Goal: Transaction & Acquisition: Purchase product/service

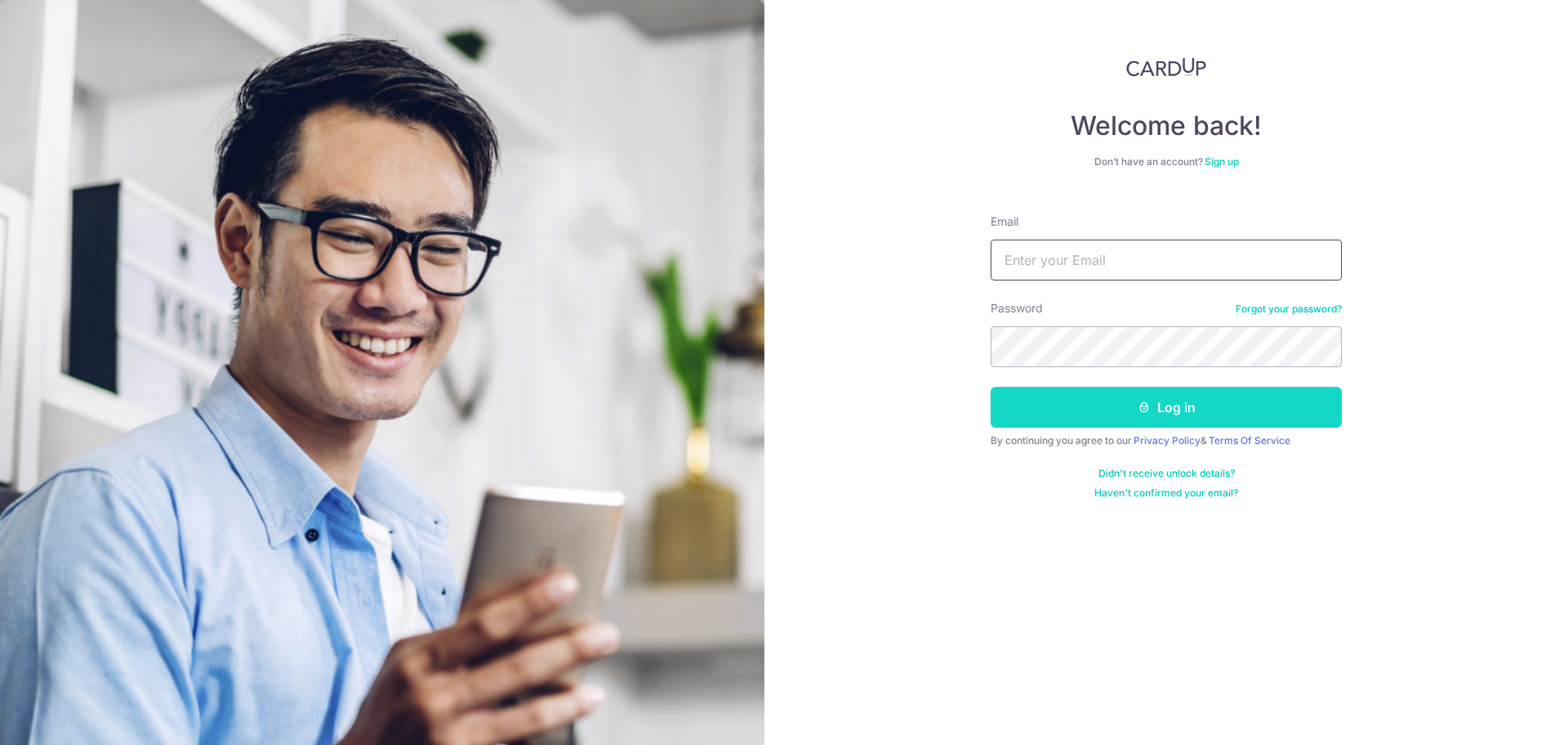
type input "solo-ing@hotmail.com"
click at [1112, 396] on button "Log in" at bounding box center [1166, 407] width 351 height 41
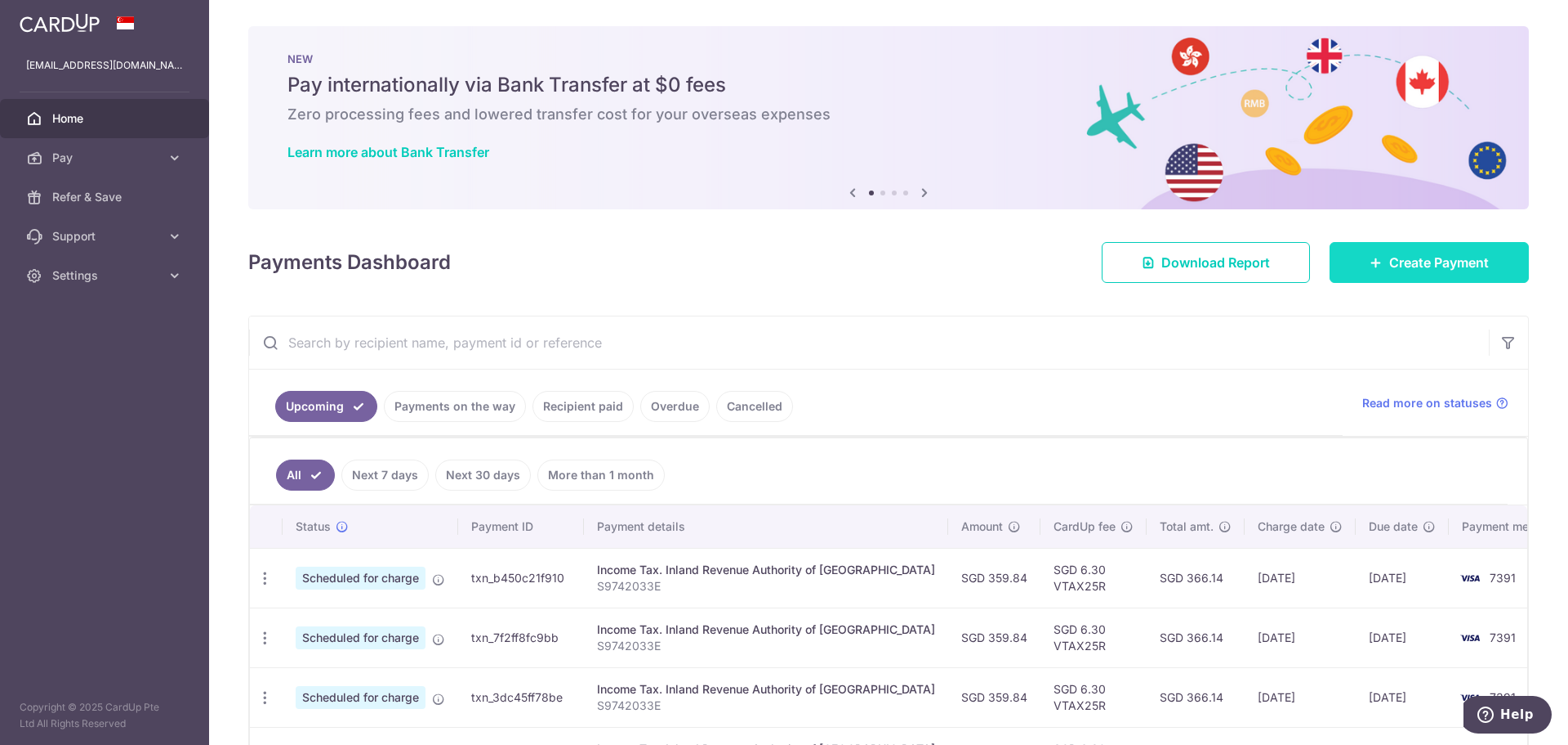
click at [1343, 266] on link "Create Payment" at bounding box center [1429, 262] width 199 height 41
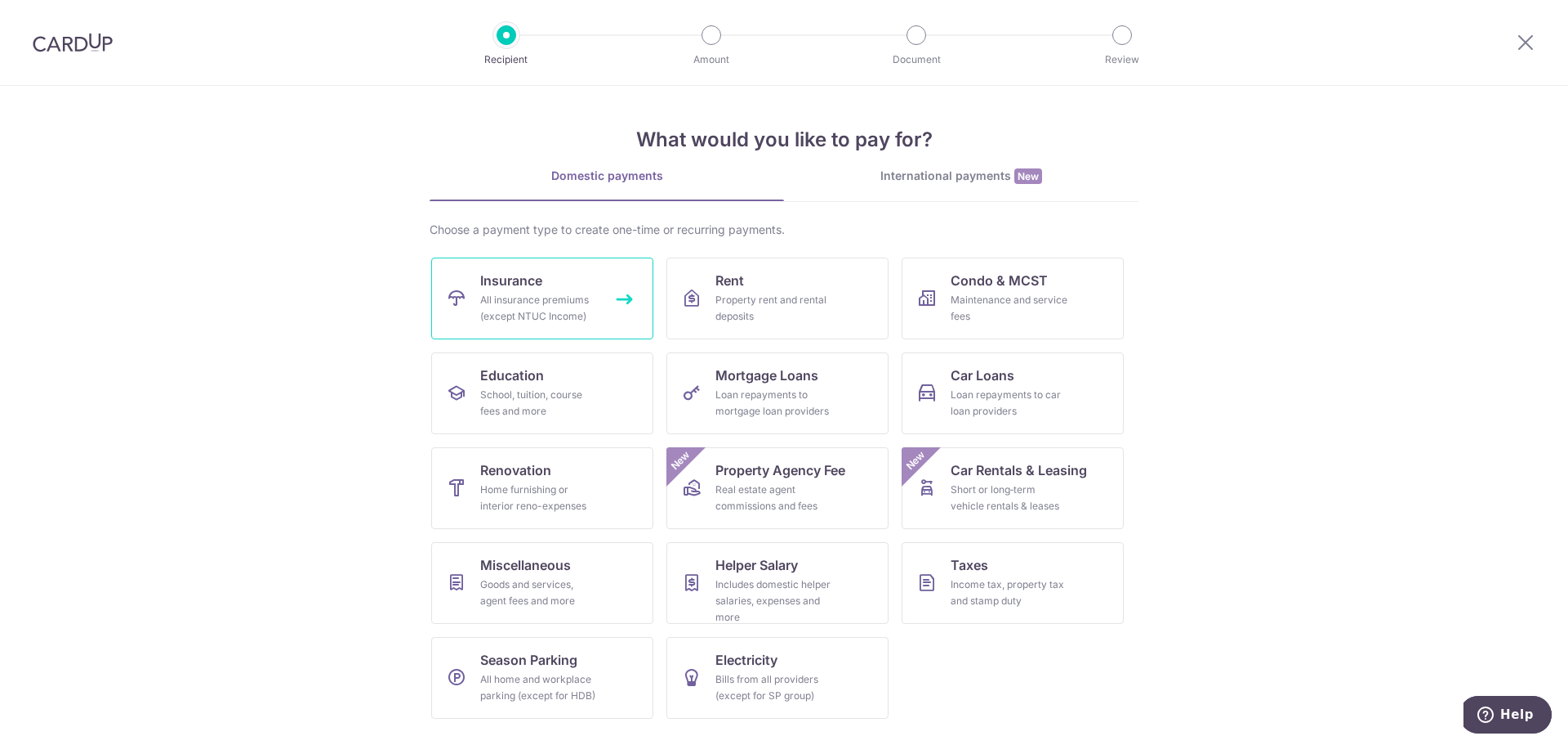
click at [584, 305] on div "All insurance premiums (except NTUC Income)" at bounding box center [539, 308] width 118 height 33
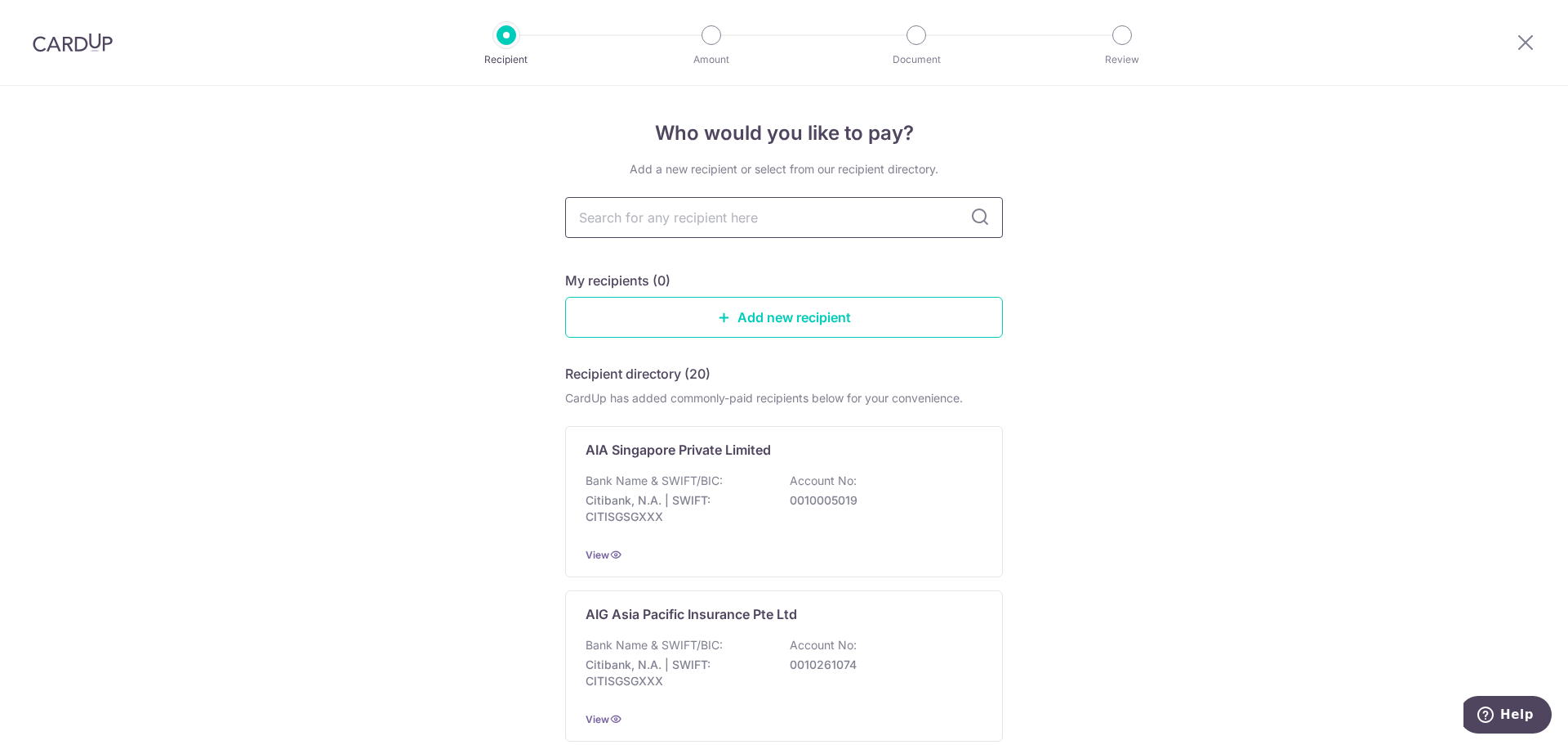
click at [658, 218] on input "text" at bounding box center [784, 217] width 438 height 41
click at [566, 314] on link "Add new recipient" at bounding box center [784, 317] width 438 height 41
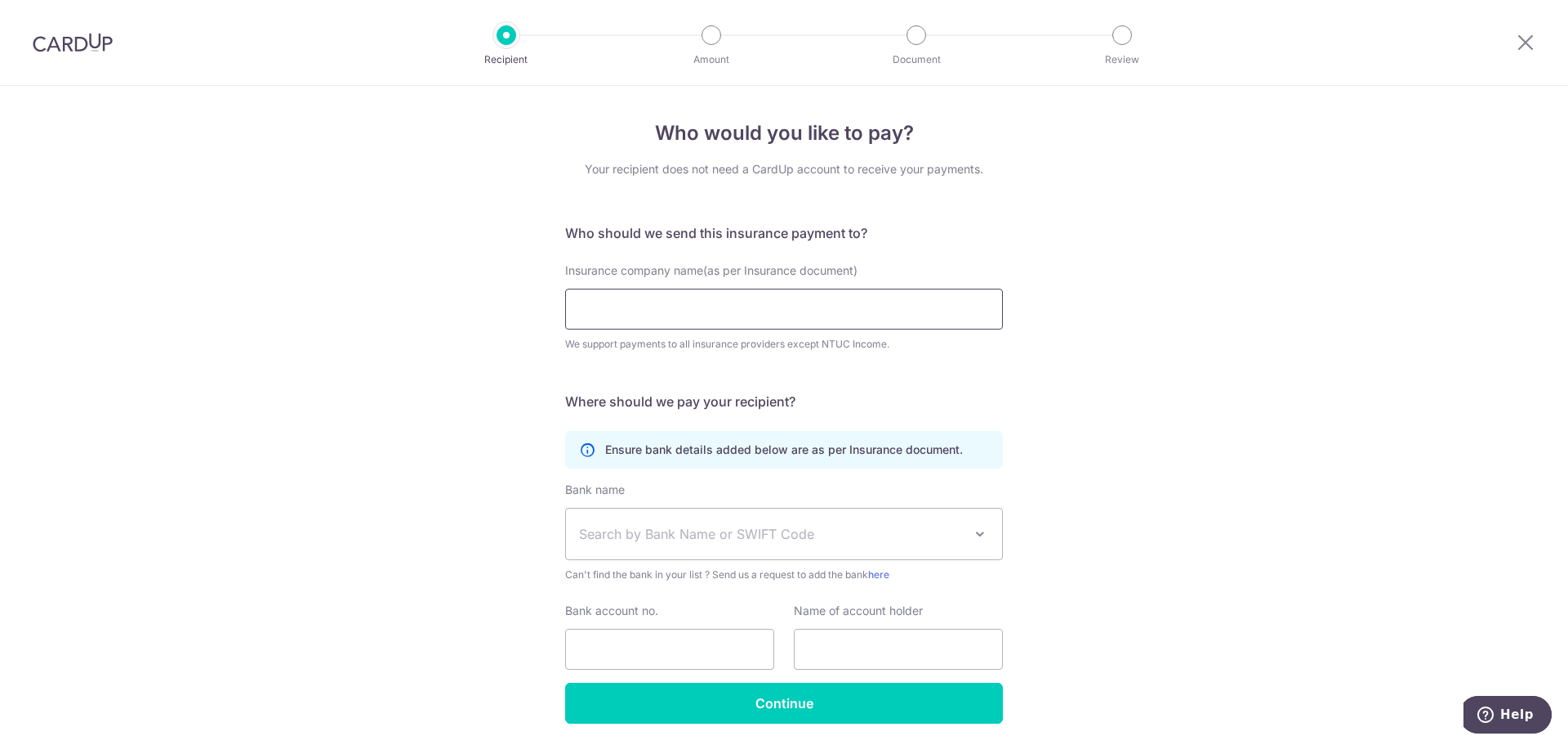
click at [609, 309] on input "Insurance company name(as per Insurance document)" at bounding box center [784, 309] width 438 height 41
click at [1529, 36] on icon at bounding box center [1525, 42] width 19 height 20
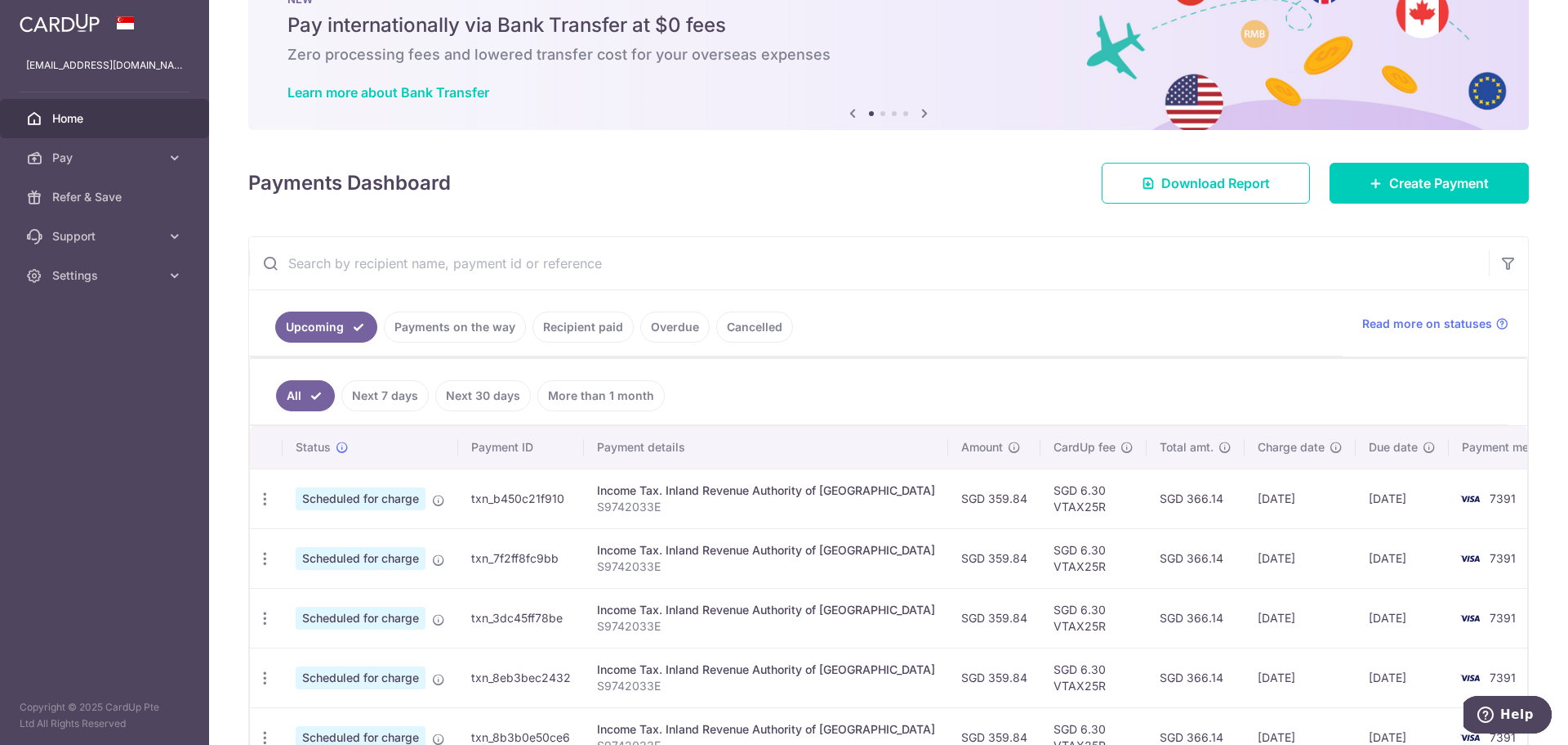
scroll to position [58, 0]
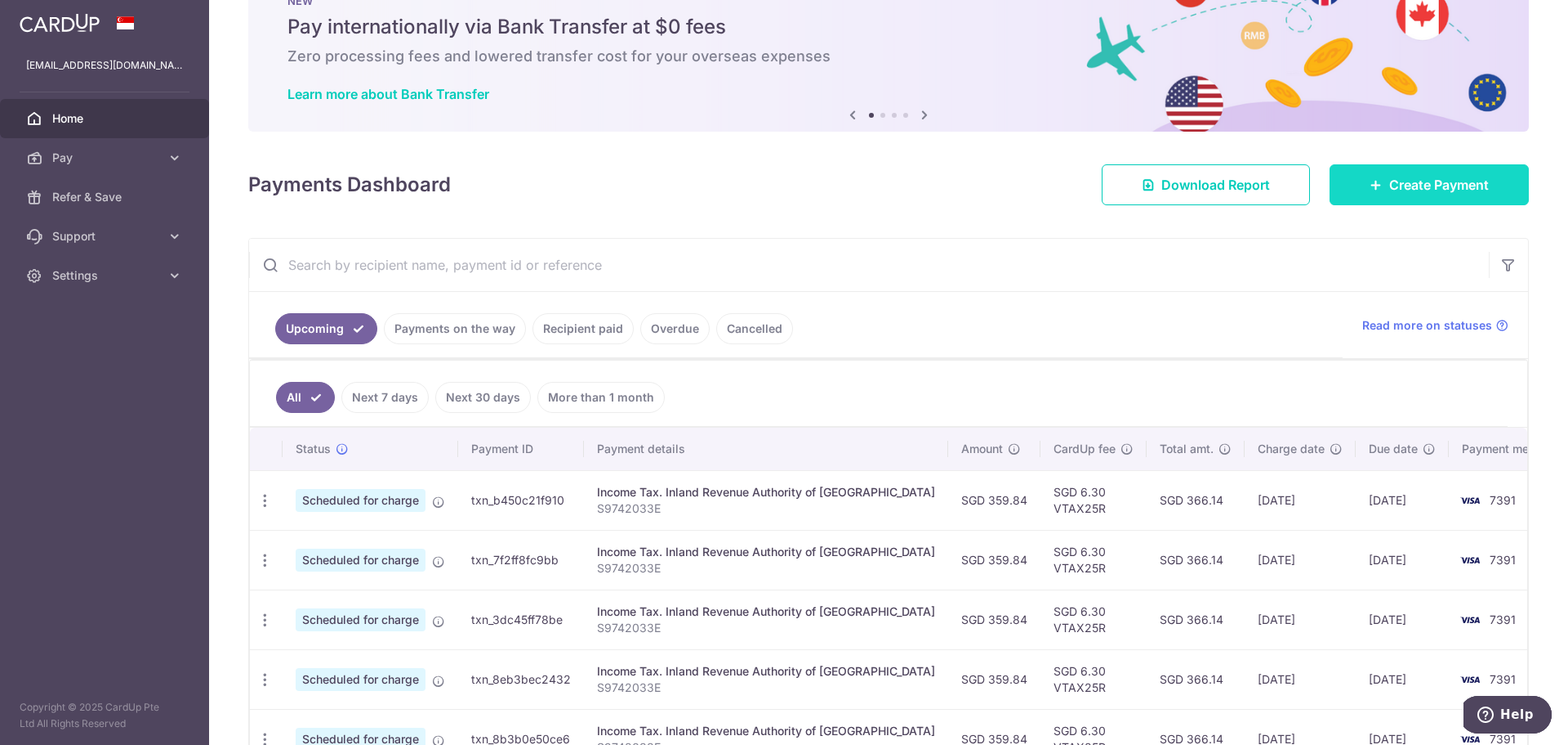
click at [1350, 172] on link "Create Payment" at bounding box center [1429, 184] width 199 height 41
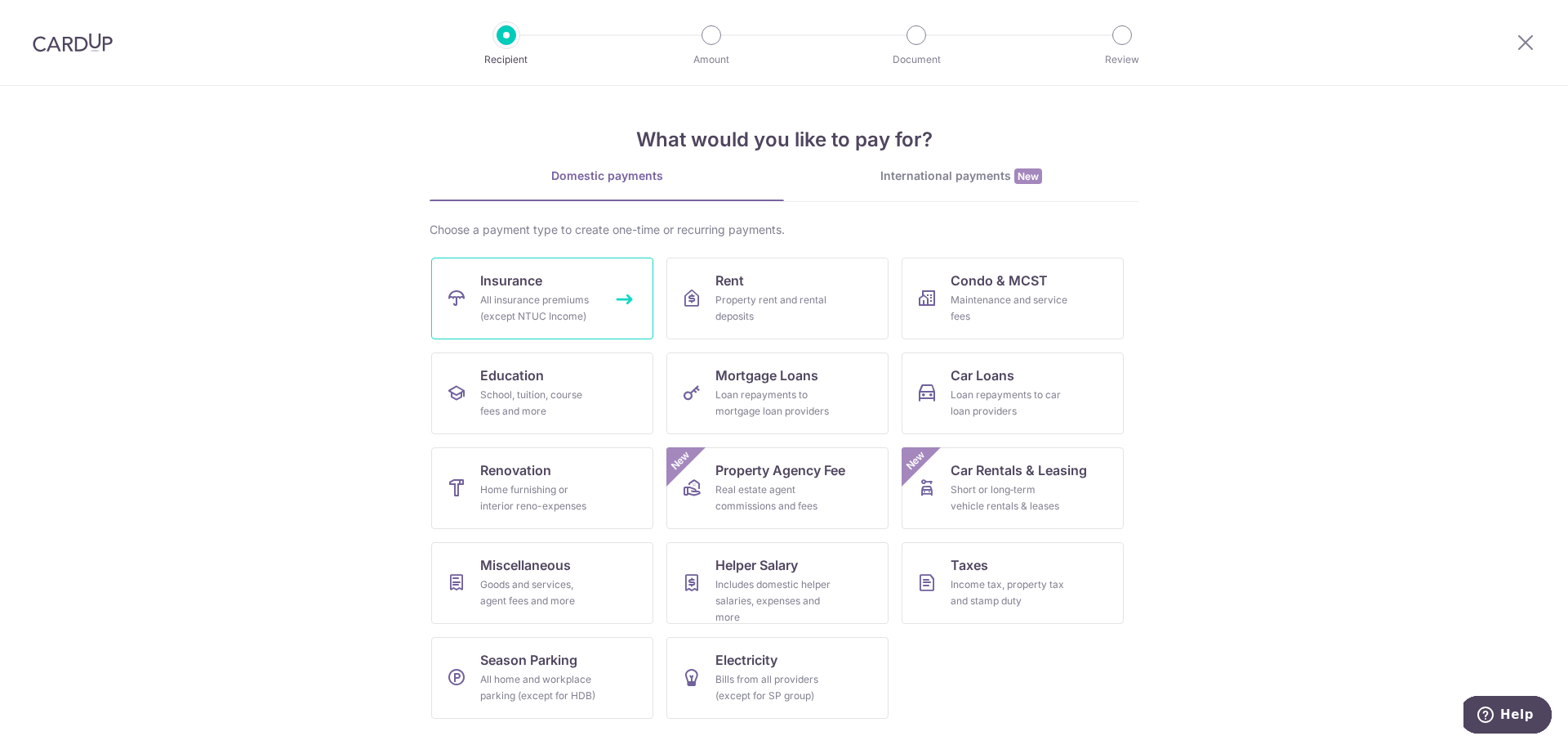
click at [534, 306] on div "All insurance premiums (except NTUC Income)" at bounding box center [539, 308] width 118 height 33
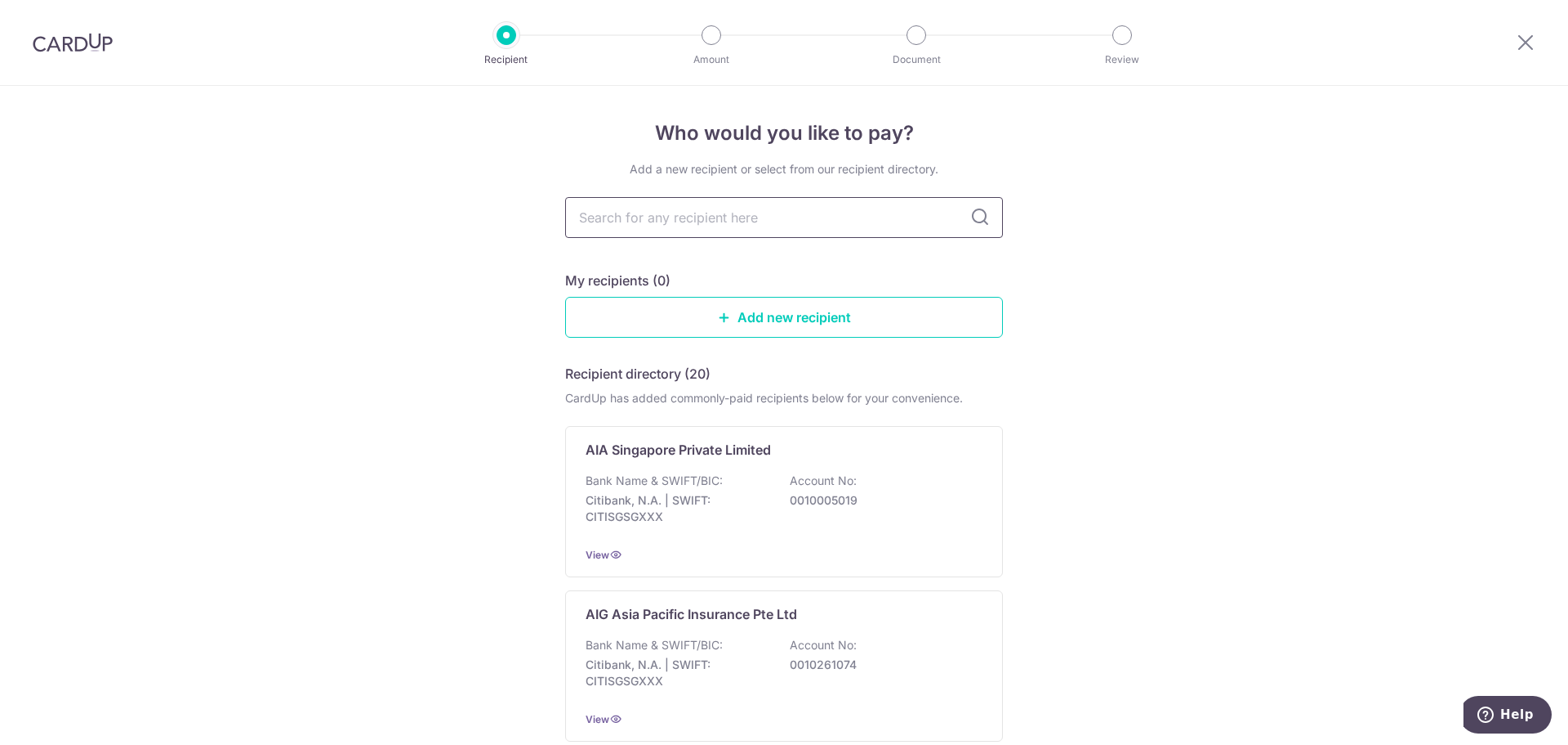
click at [646, 228] on input "text" at bounding box center [784, 217] width 438 height 41
type input "grea"
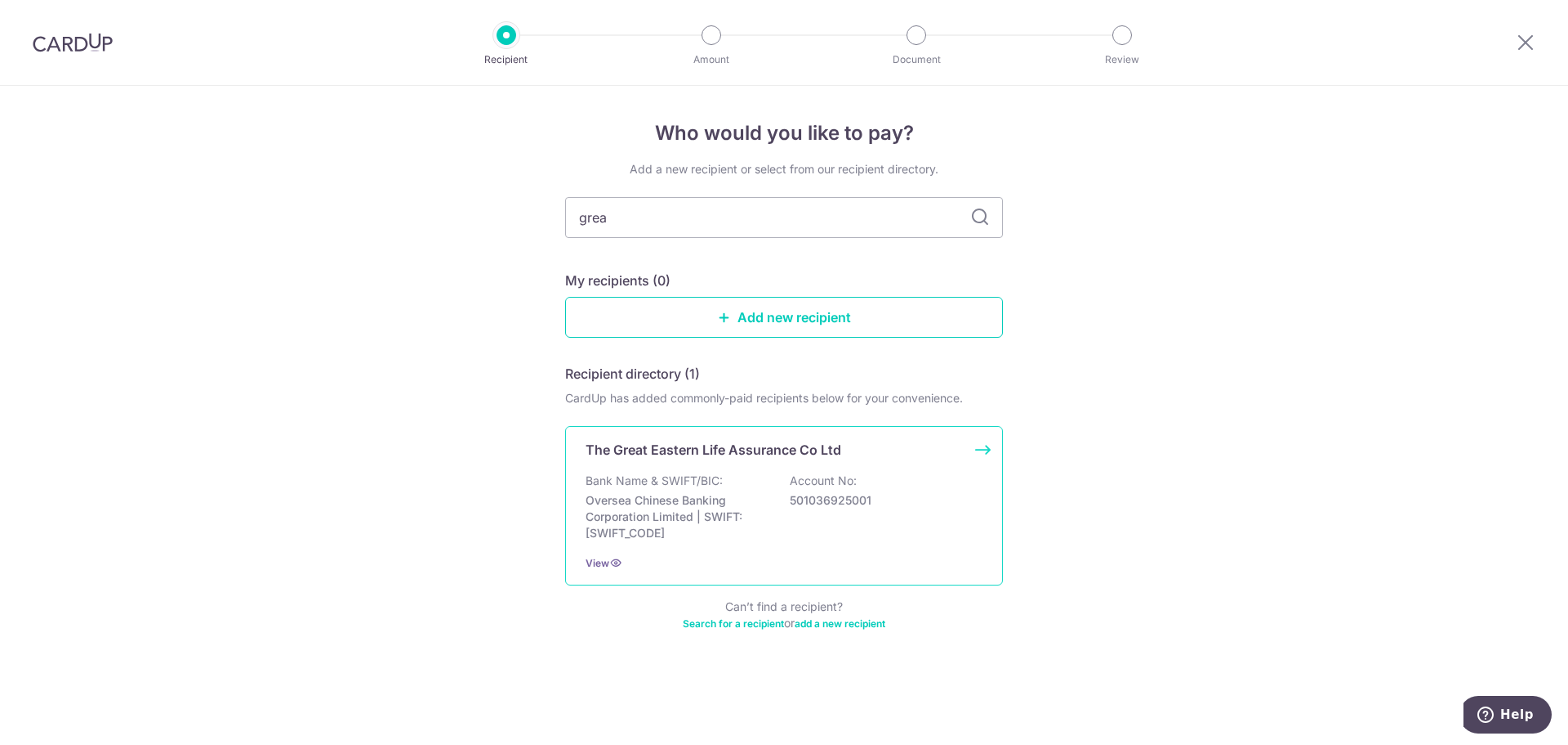
click at [980, 455] on div "The Great Eastern Life Assurance Co Ltd Bank Name & SWIFT/BIC: Oversea Chinese …" at bounding box center [784, 505] width 438 height 160
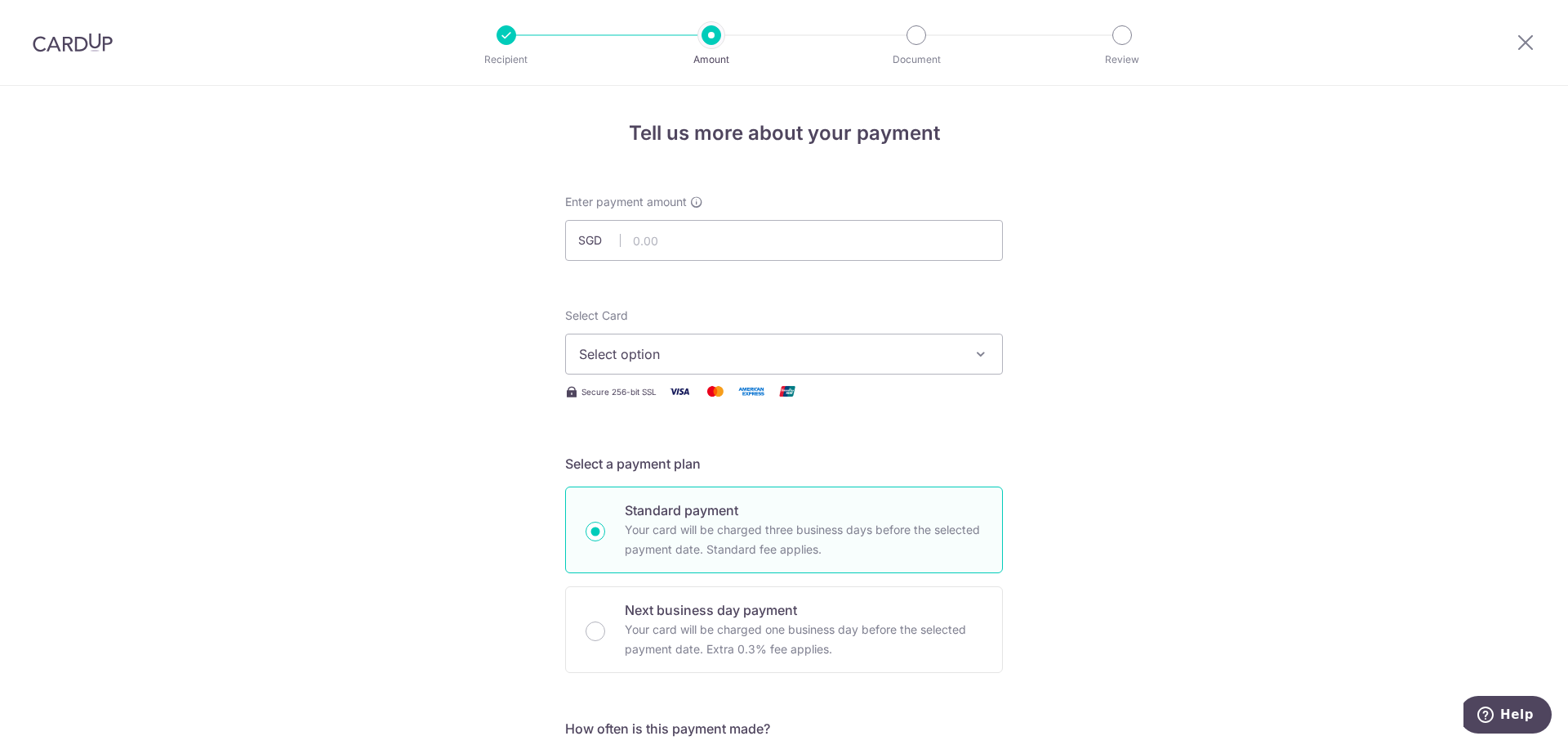
scroll to position [82, 0]
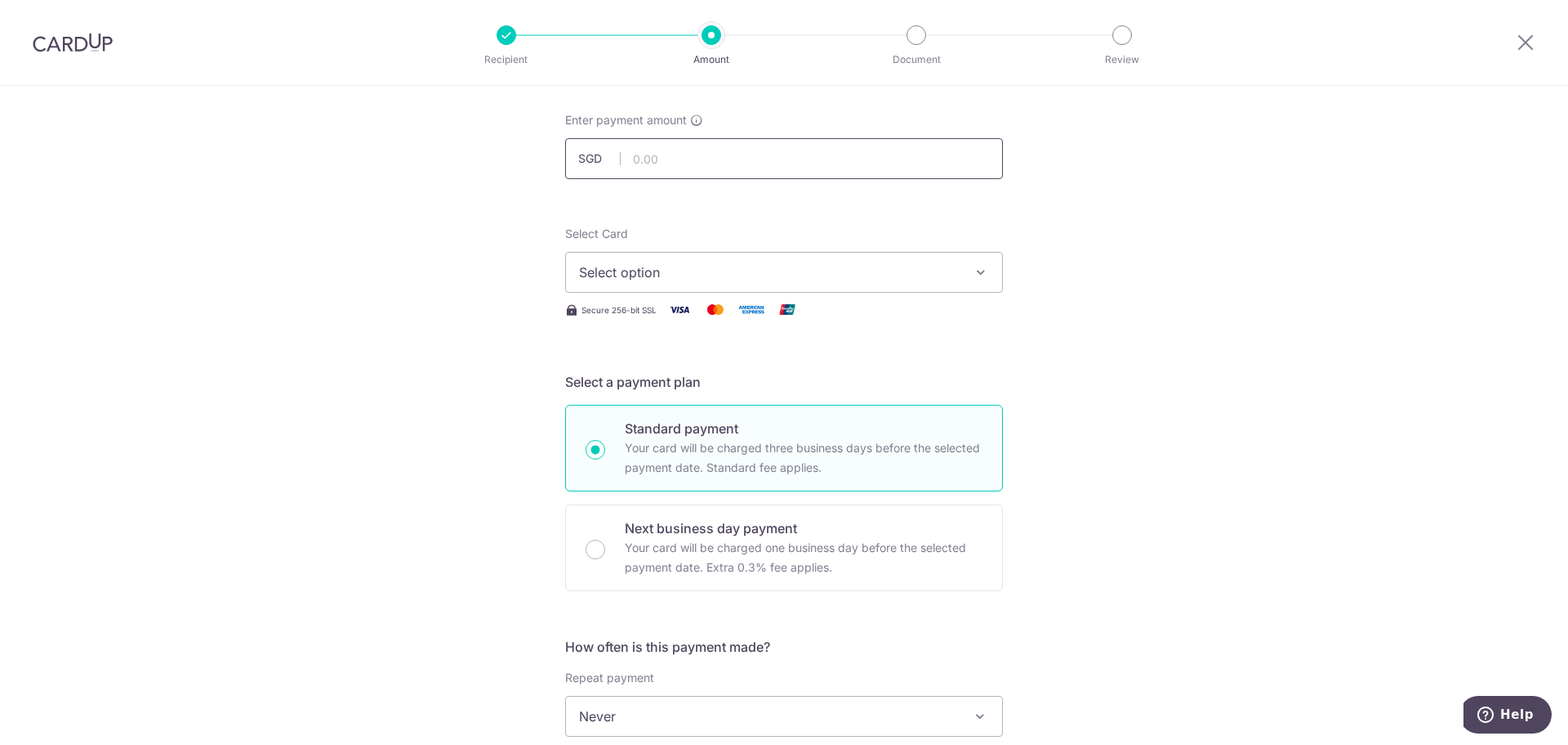
click at [665, 164] on input "text" at bounding box center [784, 158] width 438 height 41
type input "6"
type input "5,999.95"
click at [483, 339] on div "Tell us more about your payment Enter payment amount SGD 5,999.95 5999.95 Selec…" at bounding box center [784, 743] width 1568 height 1479
click at [466, 354] on div "Tell us more about your payment Enter payment amount SGD 5,999.95 5999.95 Selec…" at bounding box center [784, 743] width 1568 height 1479
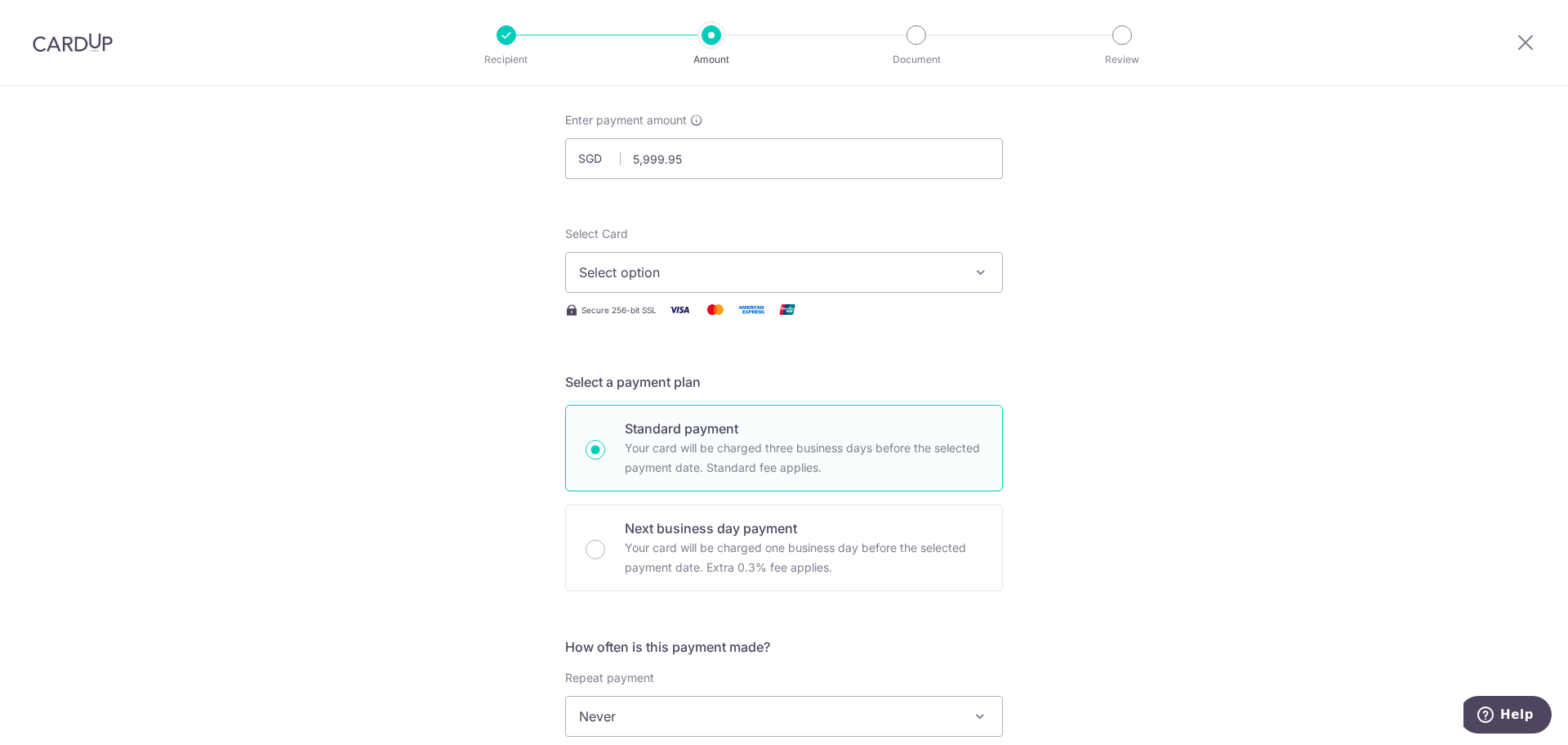
click at [465, 332] on div "Tell us more about your payment Enter payment amount SGD 5,999.95 5999.95 Selec…" at bounding box center [784, 743] width 1568 height 1479
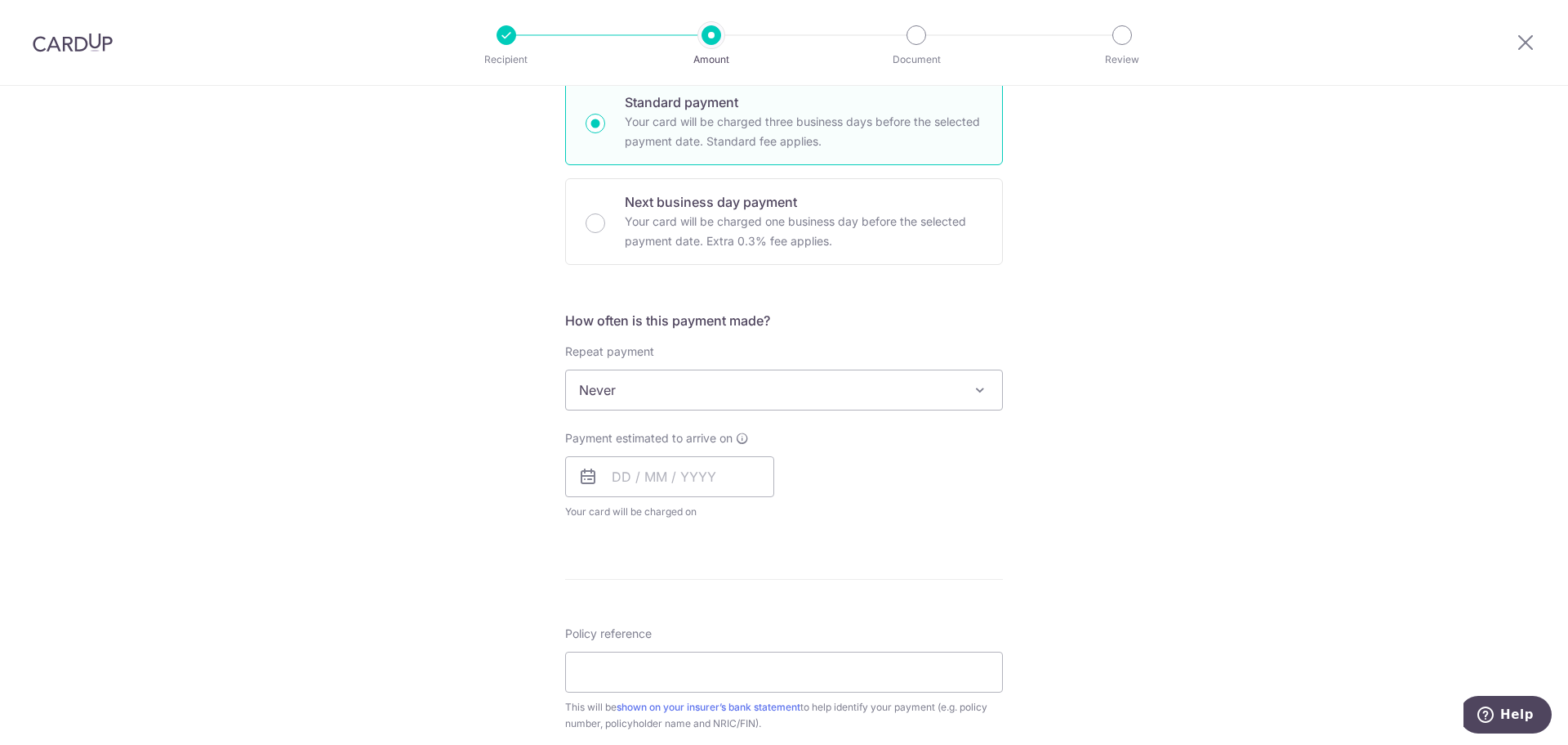
scroll to position [409, 0]
click at [466, 324] on div "Tell us more about your payment Enter payment amount SGD 5,999.95 5999.95 Selec…" at bounding box center [784, 416] width 1568 height 1479
click at [660, 385] on span "Never" at bounding box center [784, 388] width 436 height 40
click at [416, 372] on div "Tell us more about your payment Enter payment amount SGD 5,999.95 5999.95 Selec…" at bounding box center [784, 416] width 1568 height 1479
click at [645, 478] on input "text" at bounding box center [670, 475] width 209 height 41
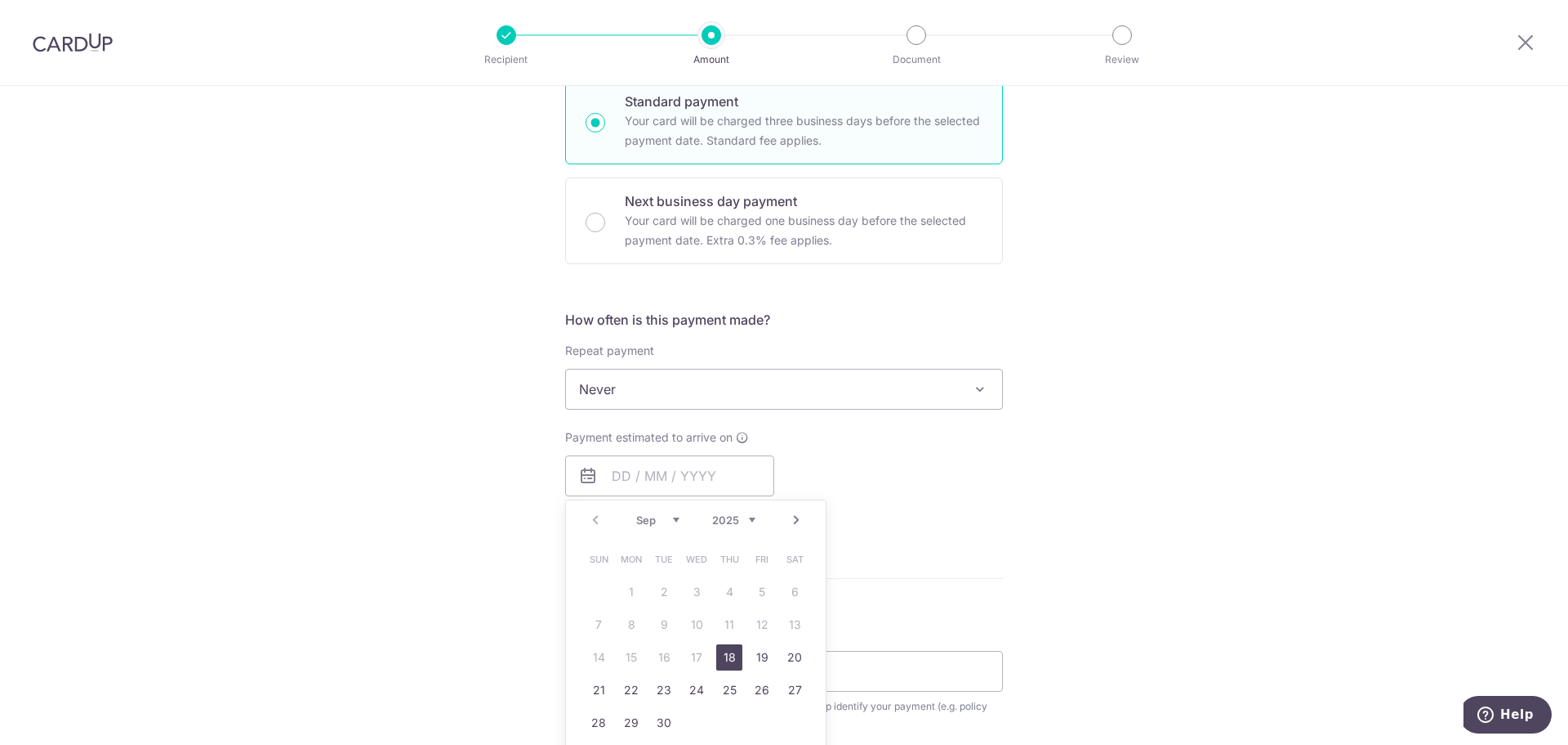
click at [439, 436] on div "Tell us more about your payment Enter payment amount SGD 5,999.95 5999.95 Selec…" at bounding box center [784, 416] width 1568 height 1479
click at [718, 473] on input "text" at bounding box center [670, 475] width 209 height 41
drag, startPoint x: 724, startPoint y: 661, endPoint x: 470, endPoint y: 487, distance: 307.9
click at [724, 661] on link "18" at bounding box center [729, 657] width 26 height 26
type input "[DATE]"
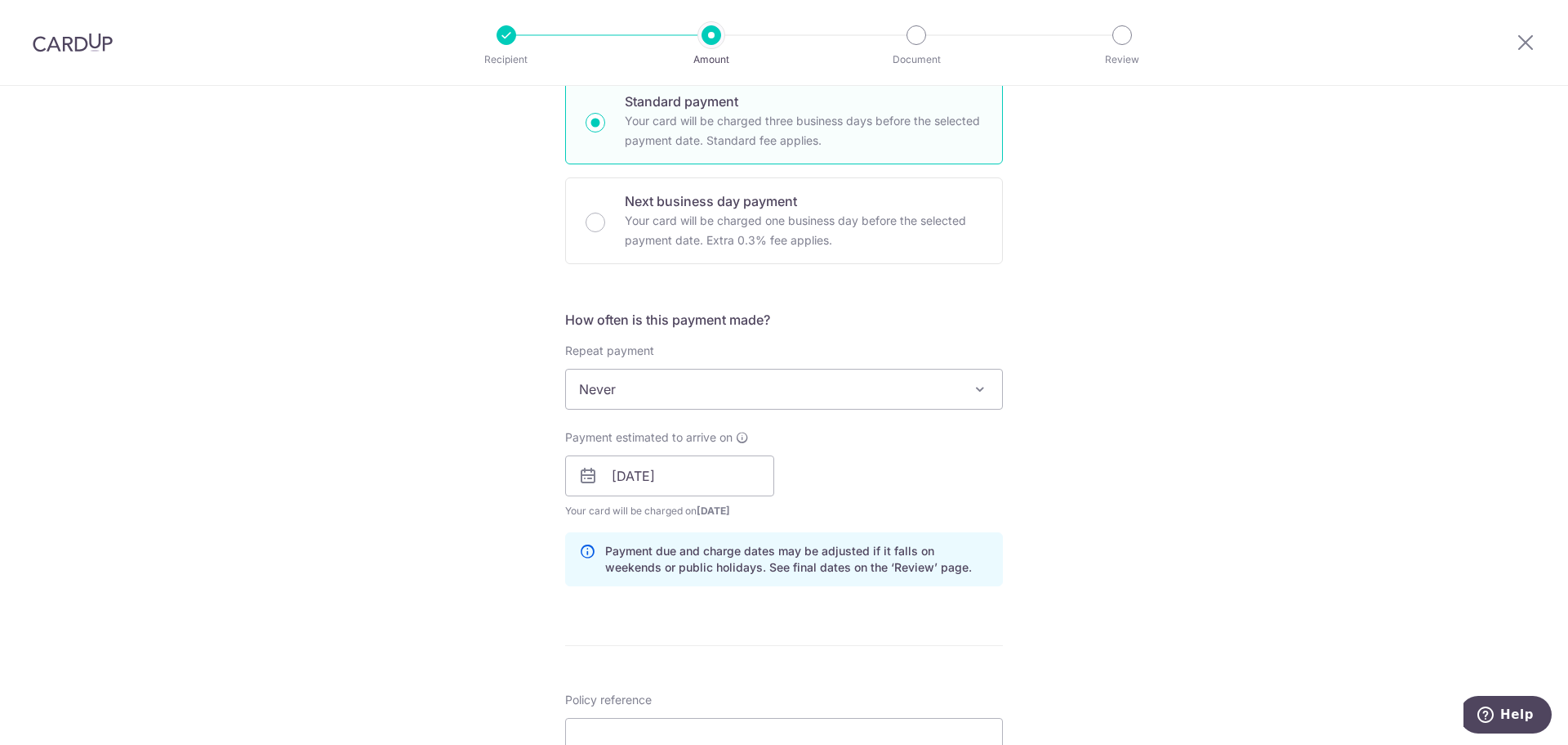
click at [452, 470] on div "Tell us more about your payment Enter payment amount SGD 5,999.95 5999.95 Selec…" at bounding box center [784, 450] width 1568 height 1545
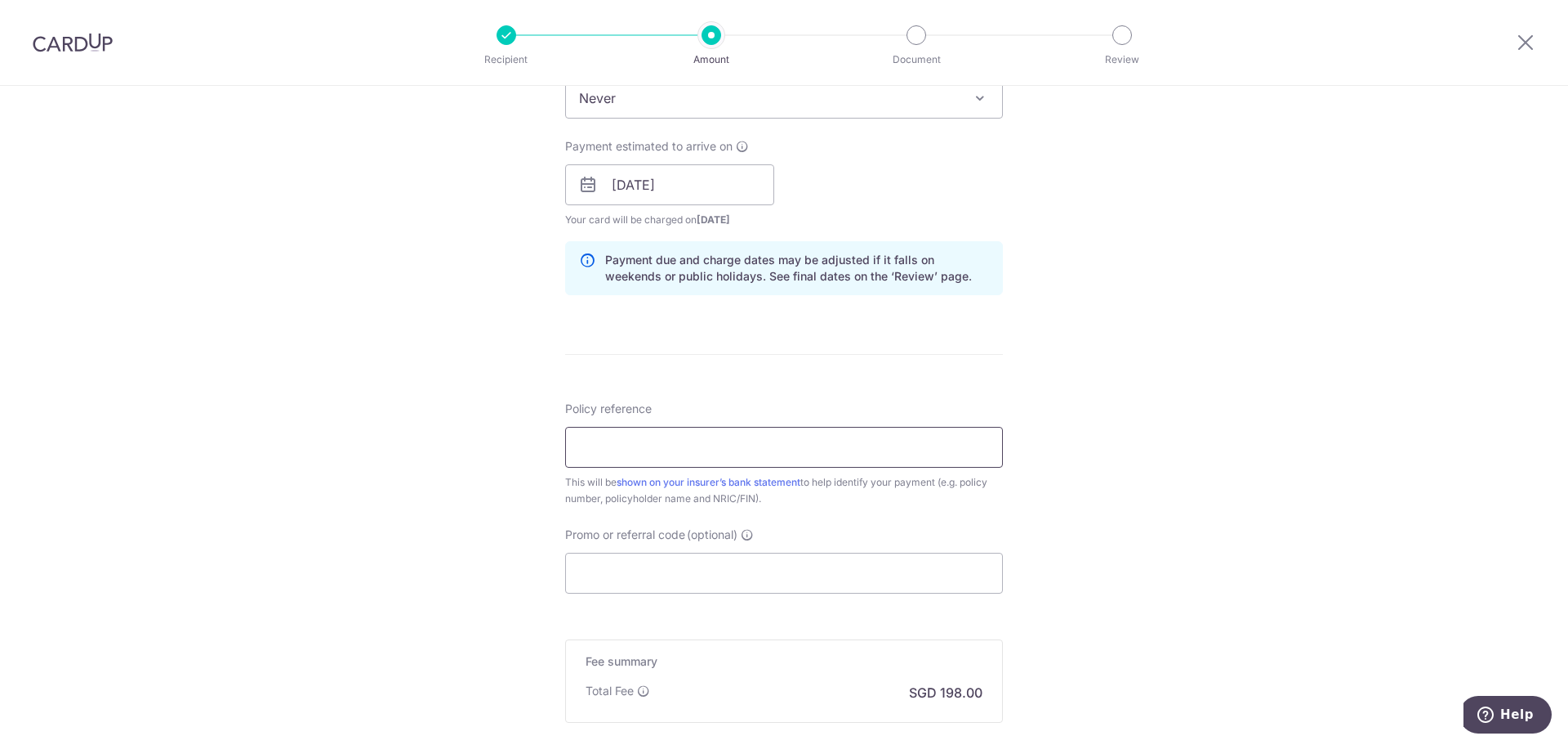
scroll to position [736, 0]
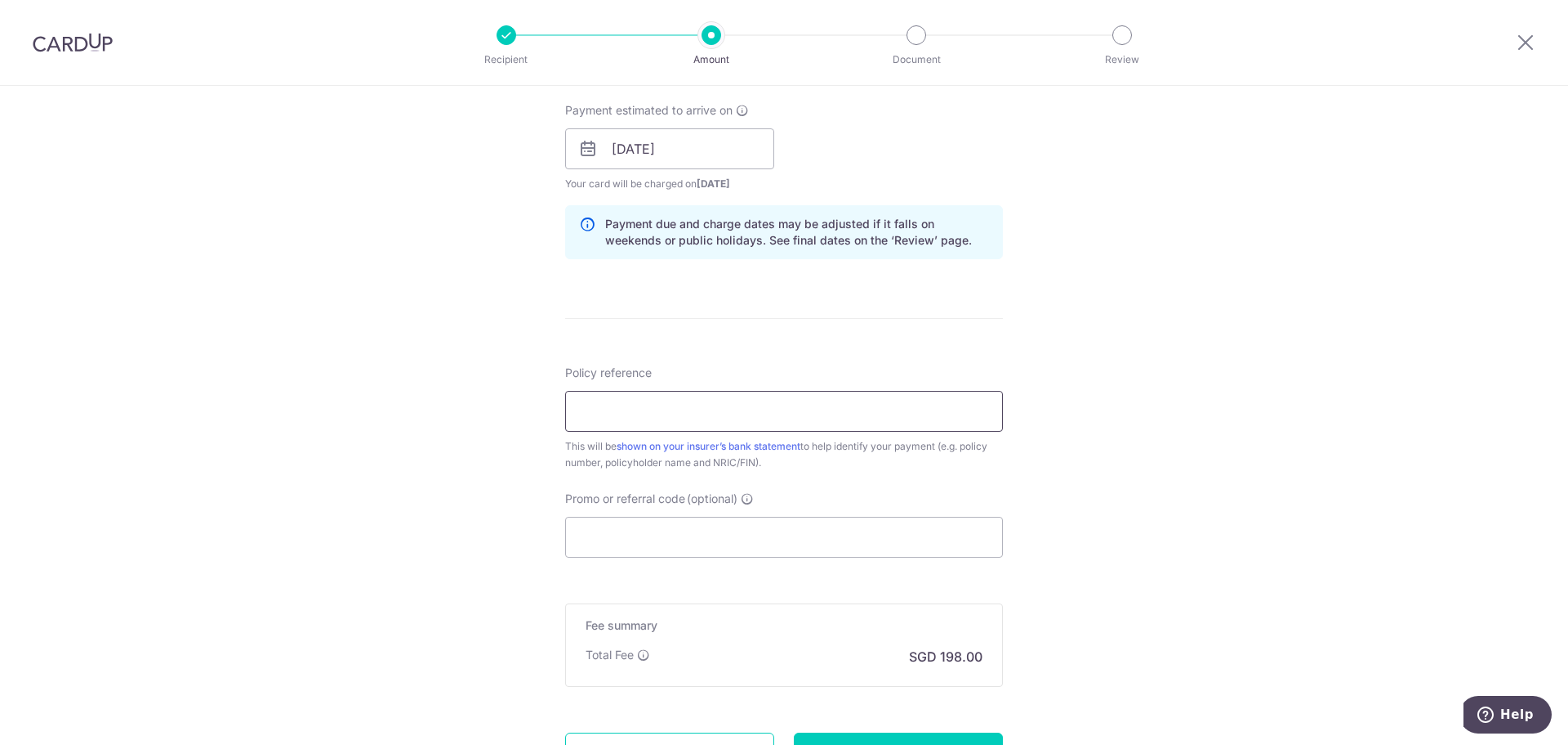
click at [655, 412] on input "Policy reference" at bounding box center [784, 411] width 438 height 41
type input "0214988982"
click at [446, 451] on div "Tell us more about your payment Enter payment amount SGD 5,999.95 5999.95 Selec…" at bounding box center [784, 123] width 1568 height 1545
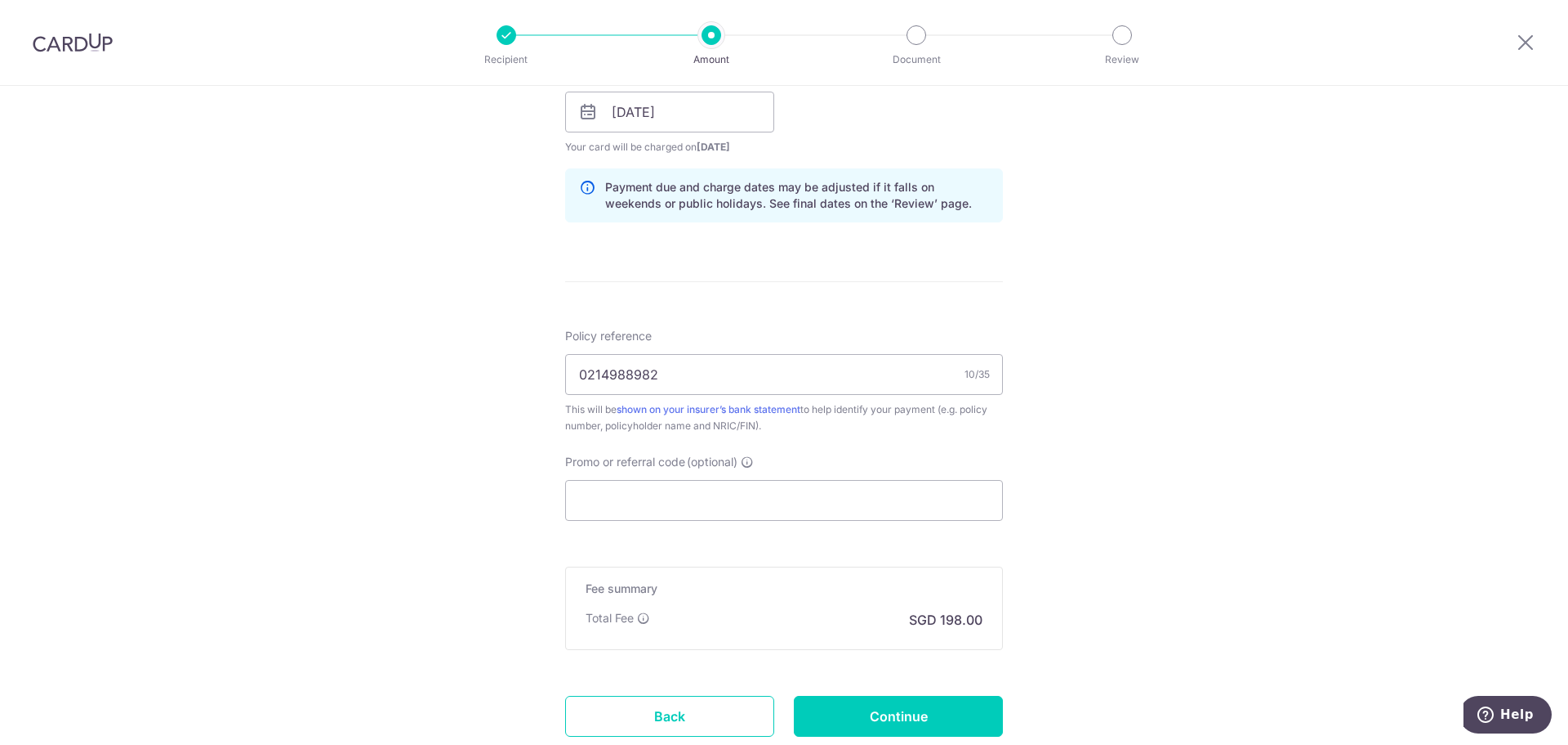
scroll to position [817, 0]
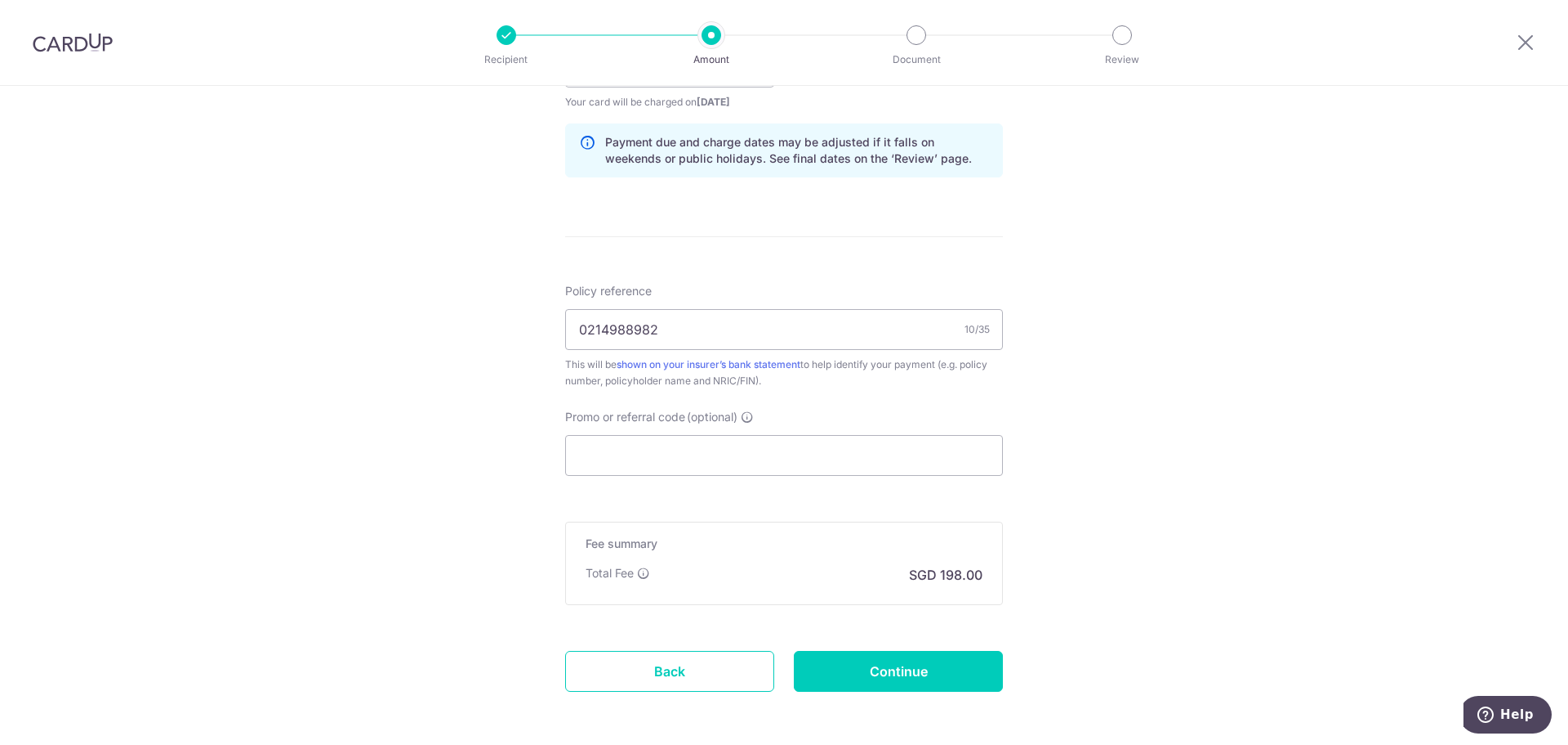
click at [461, 426] on div "Tell us more about your payment Enter payment amount SGD 5,999.95 5999.95 Selec…" at bounding box center [784, 41] width 1568 height 1545
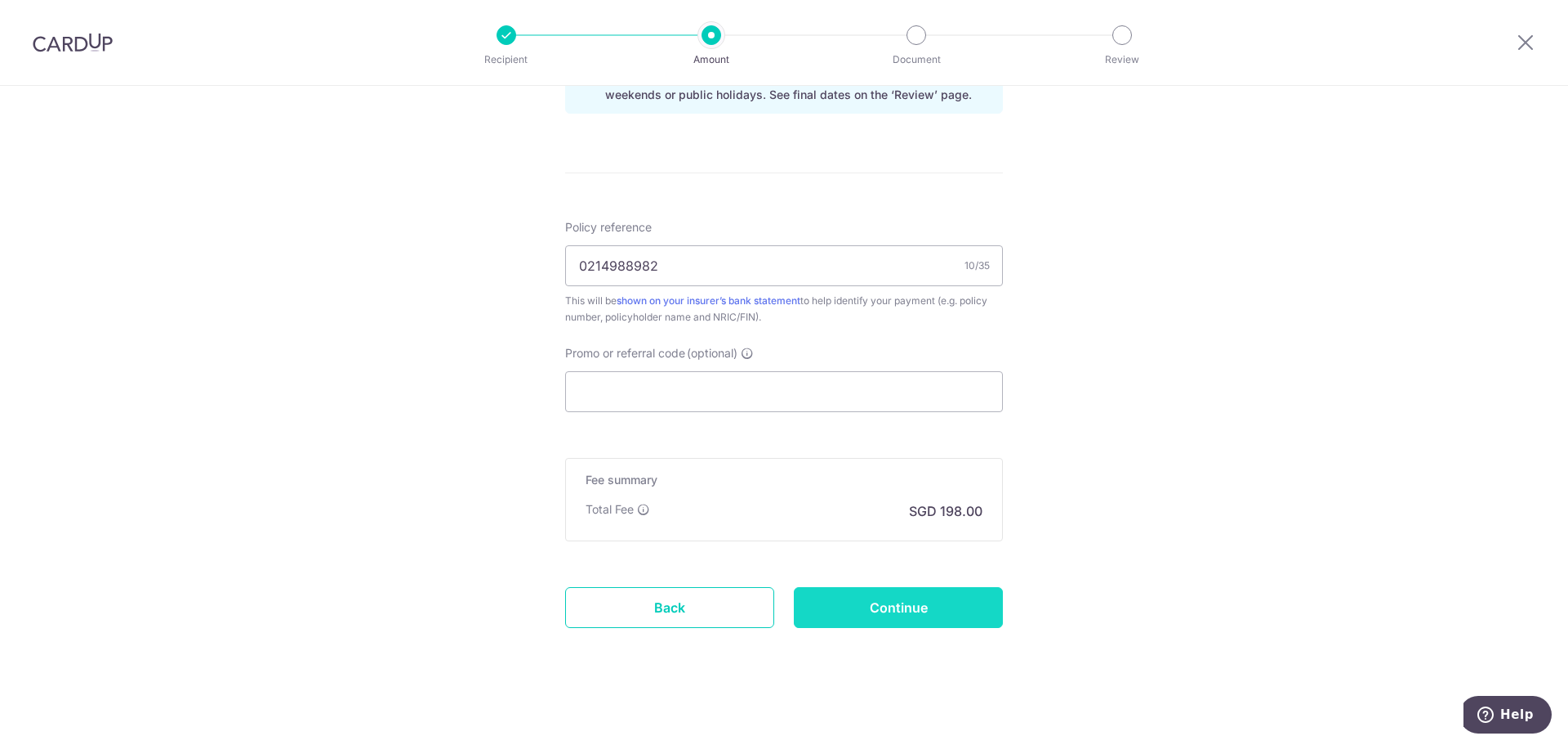
scroll to position [887, 0]
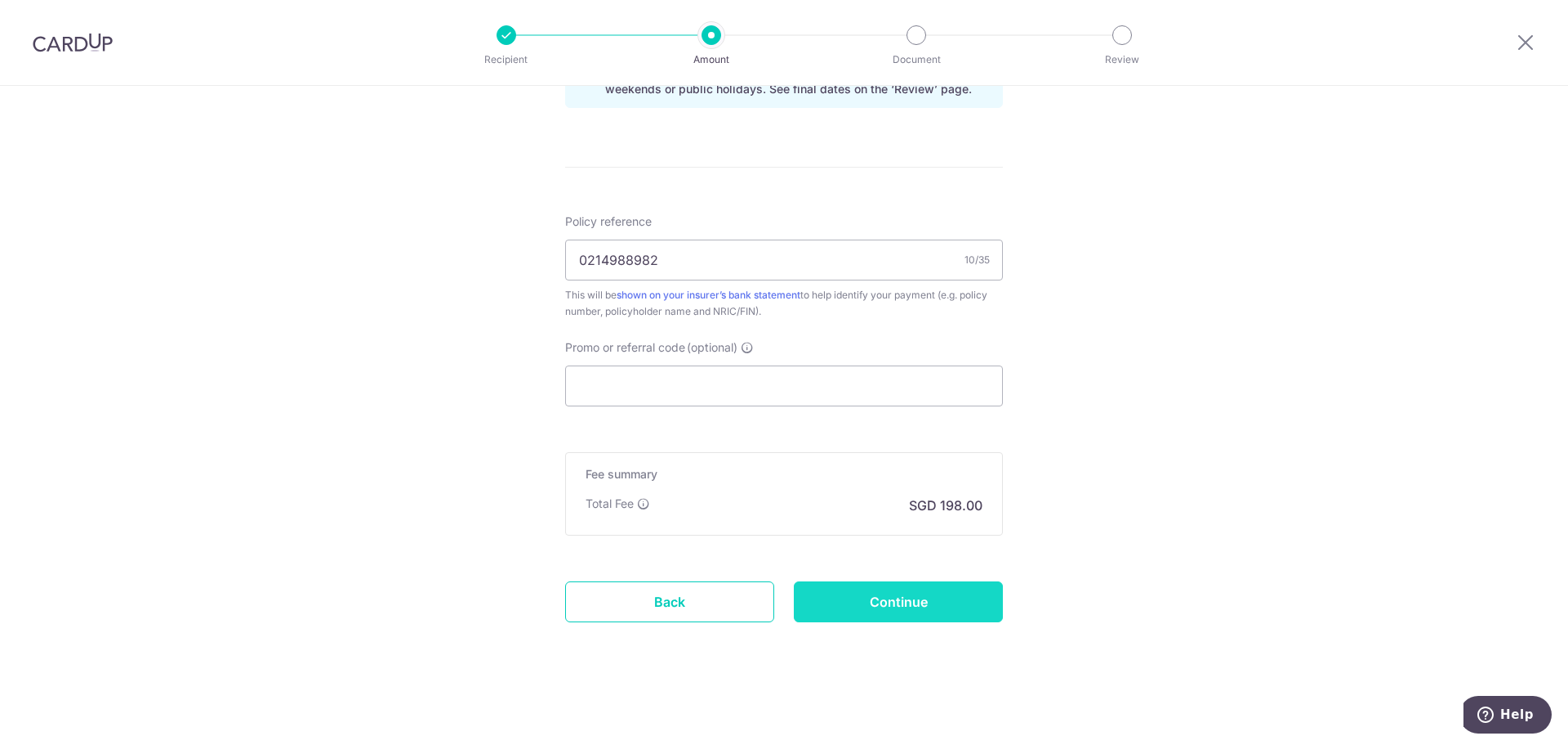
click at [976, 615] on input "Continue" at bounding box center [898, 601] width 209 height 41
type input "Create Schedule"
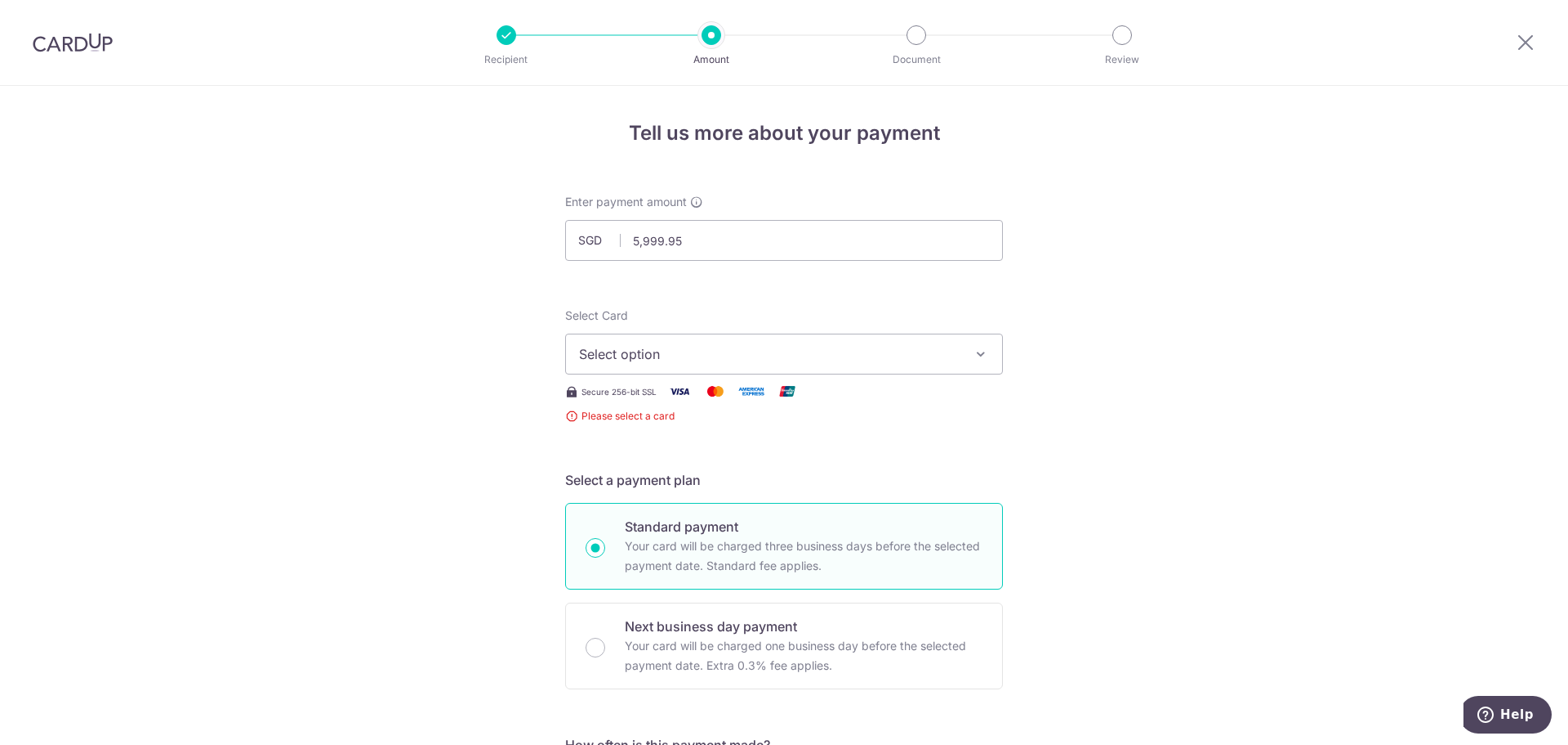
click at [621, 354] on span "Select option" at bounding box center [769, 353] width 381 height 19
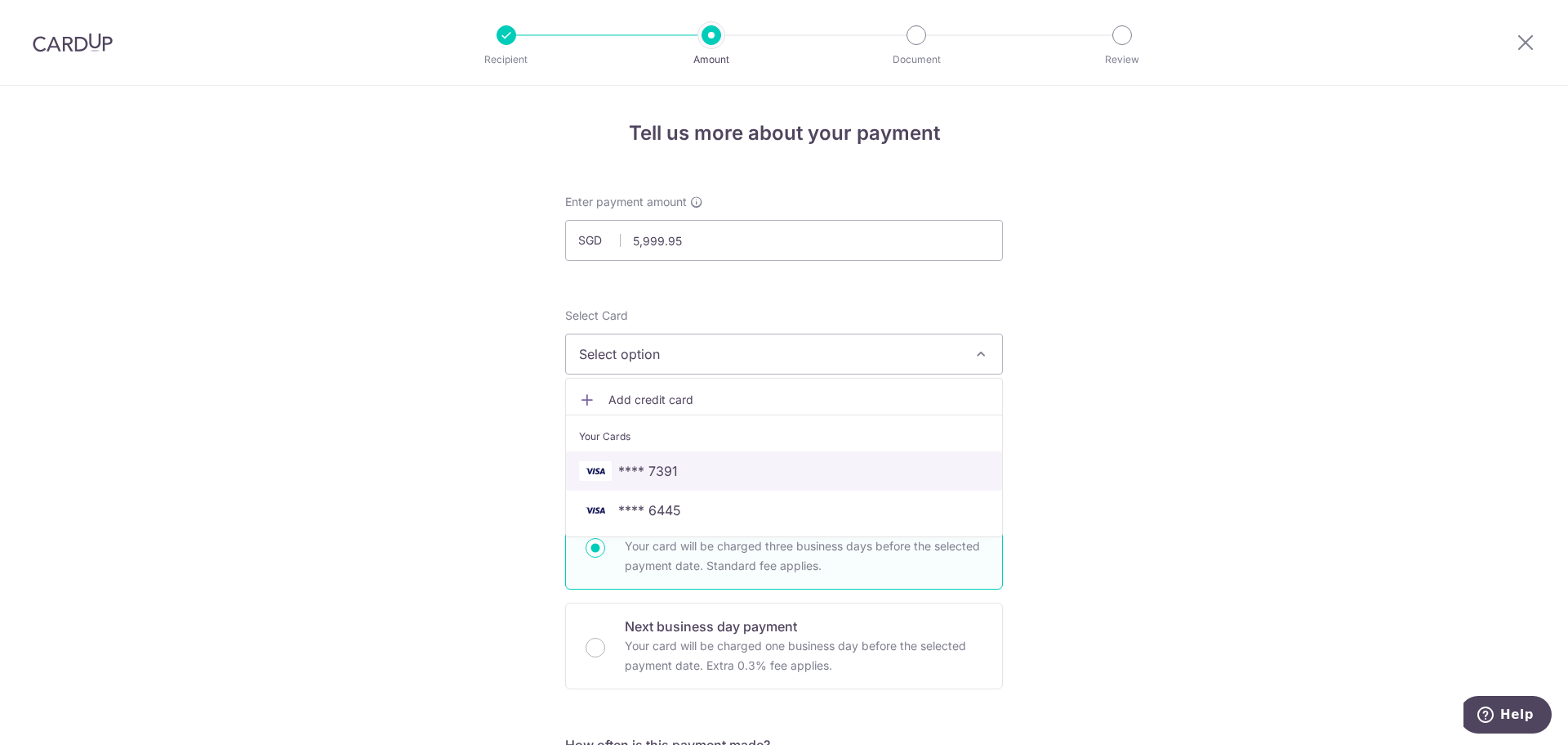
click at [566, 460] on link "**** 7391" at bounding box center [784, 471] width 436 height 40
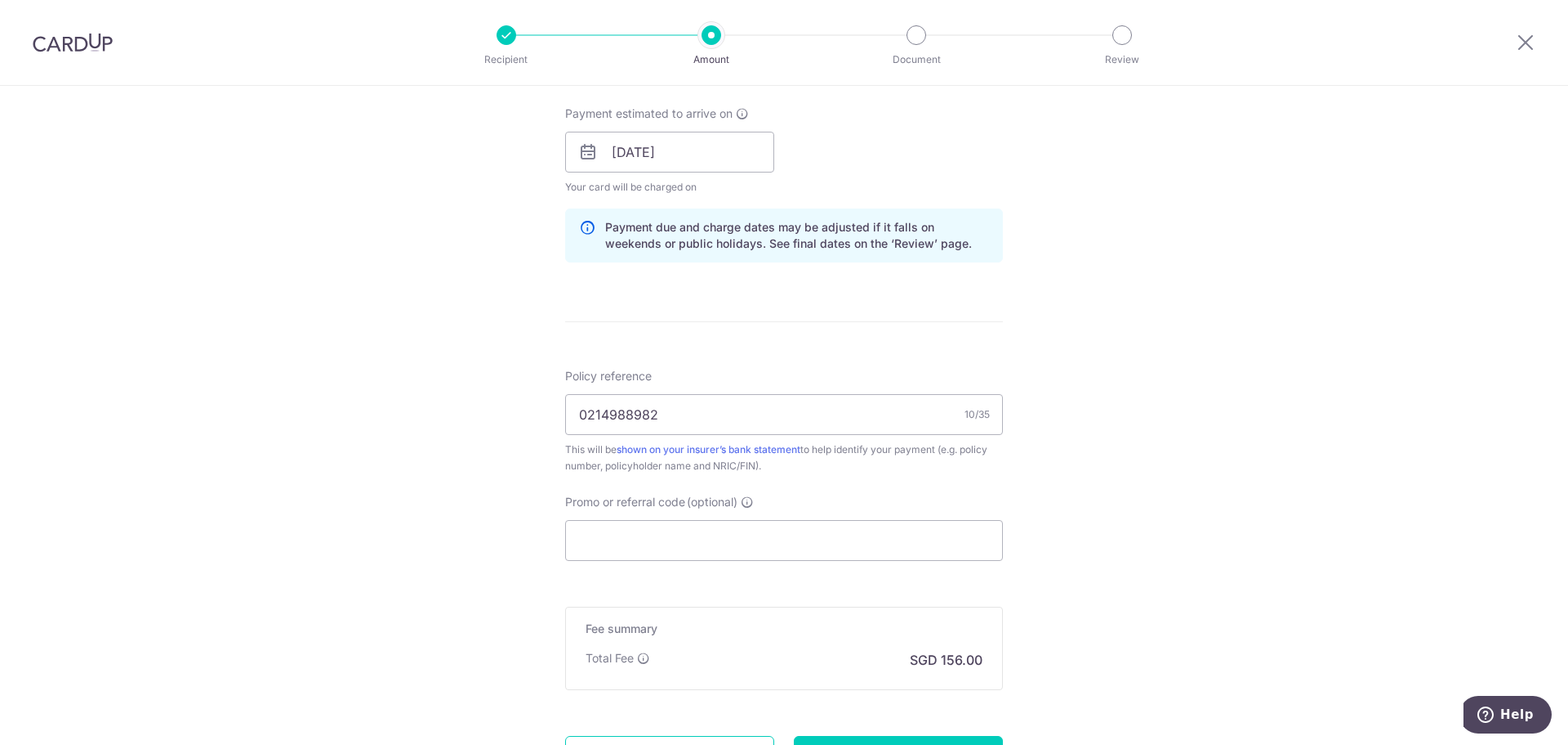
scroll to position [887, 0]
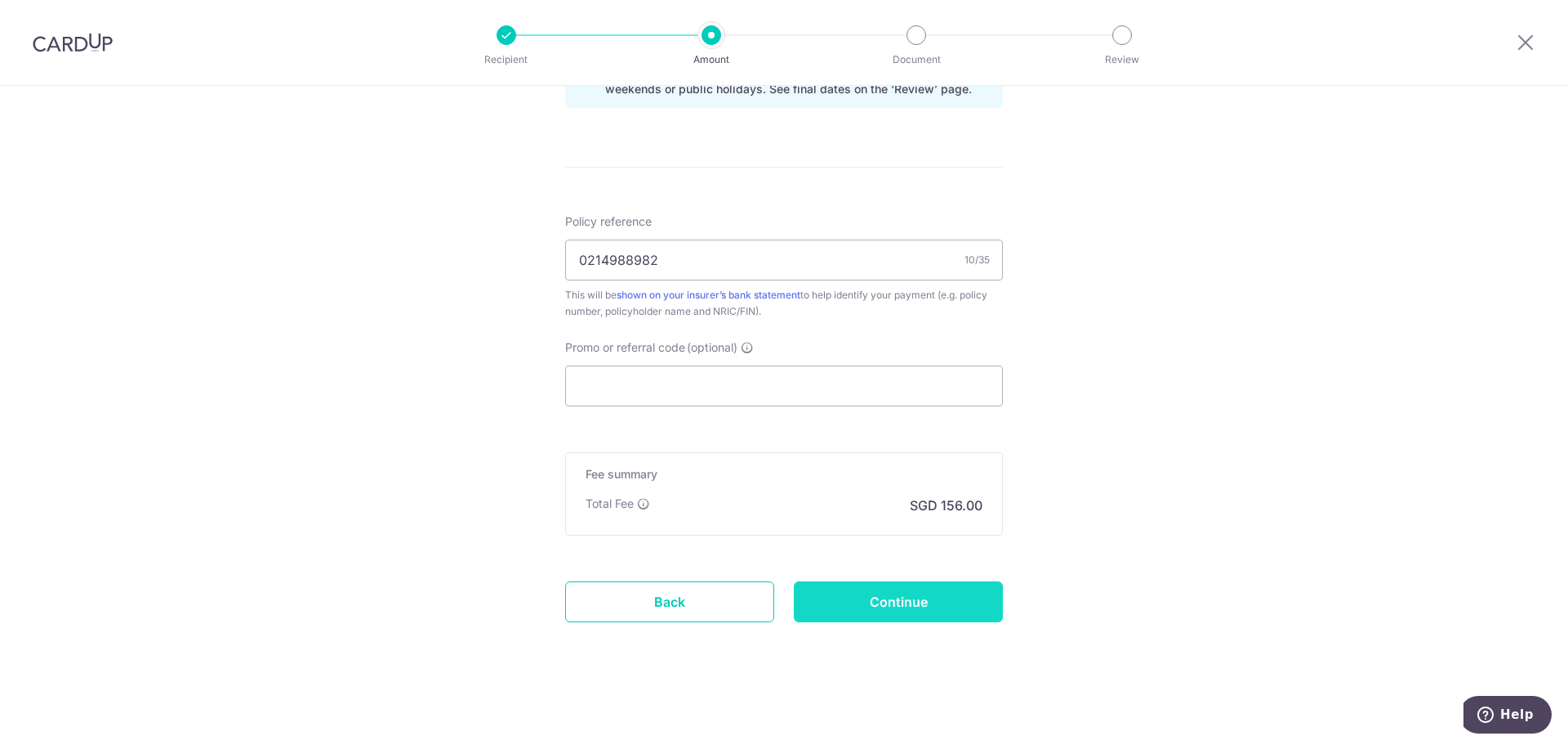
click at [879, 601] on input "Continue" at bounding box center [898, 601] width 209 height 41
type input "Create Schedule"
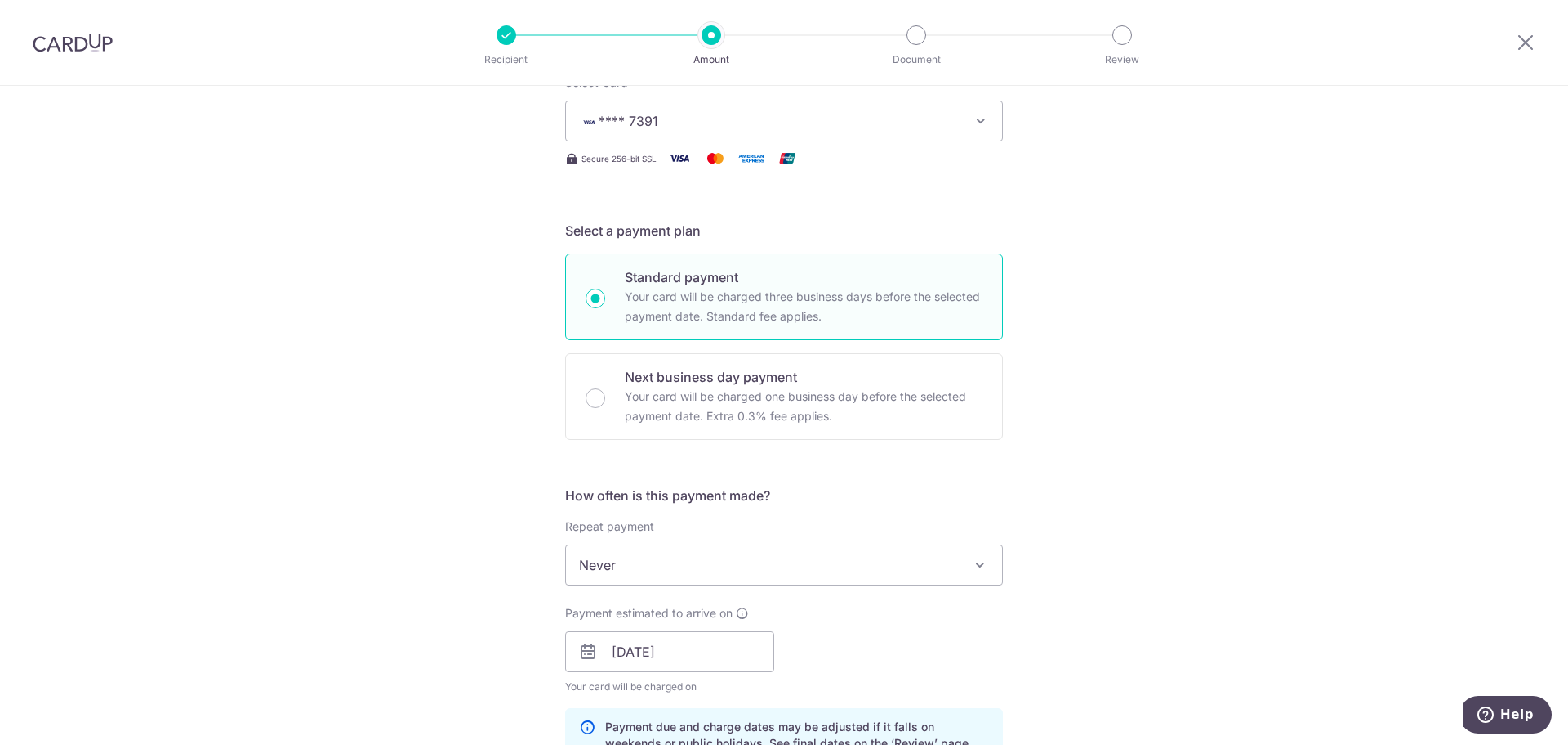
scroll to position [0, 0]
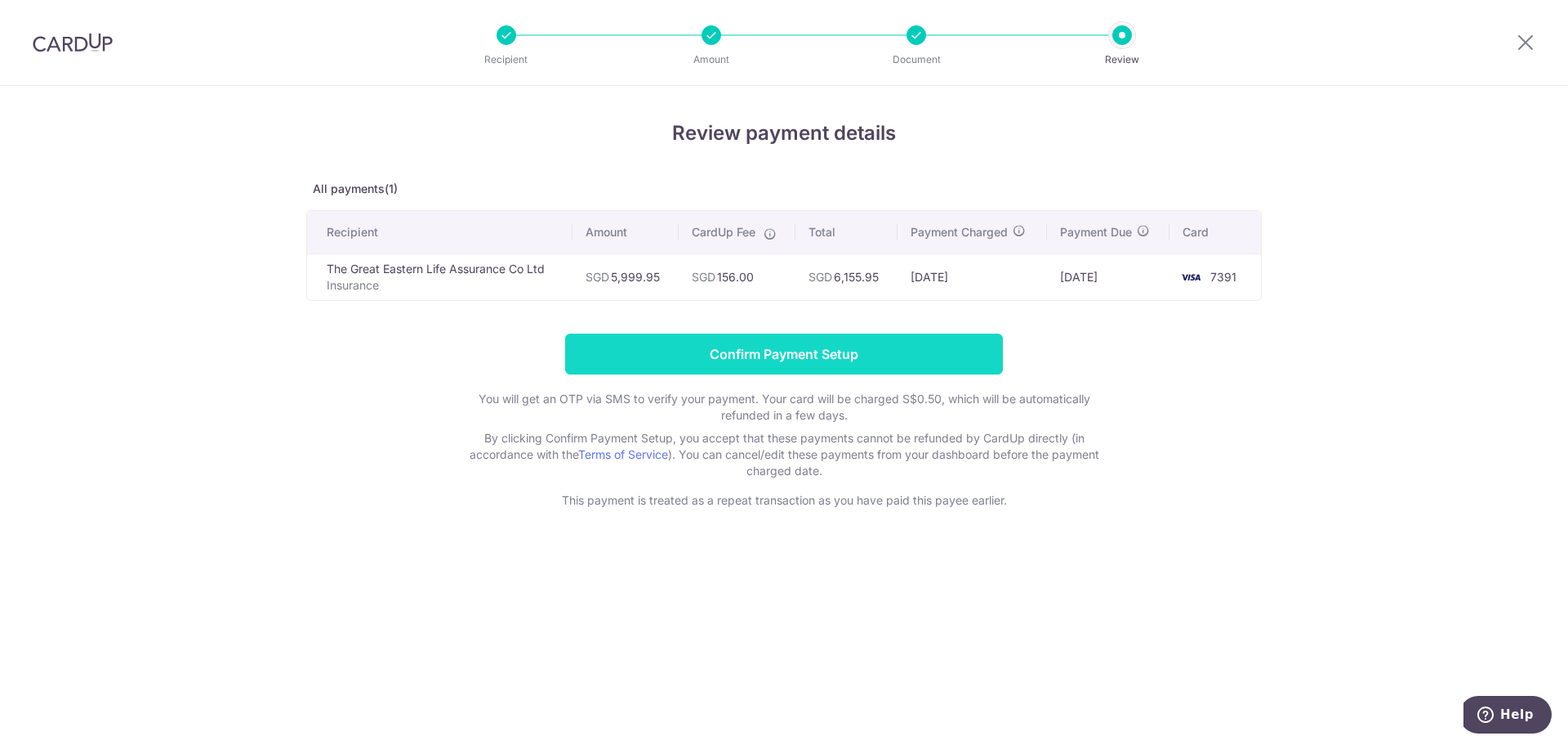
click at [802, 360] on input "Confirm Payment Setup" at bounding box center [784, 354] width 438 height 41
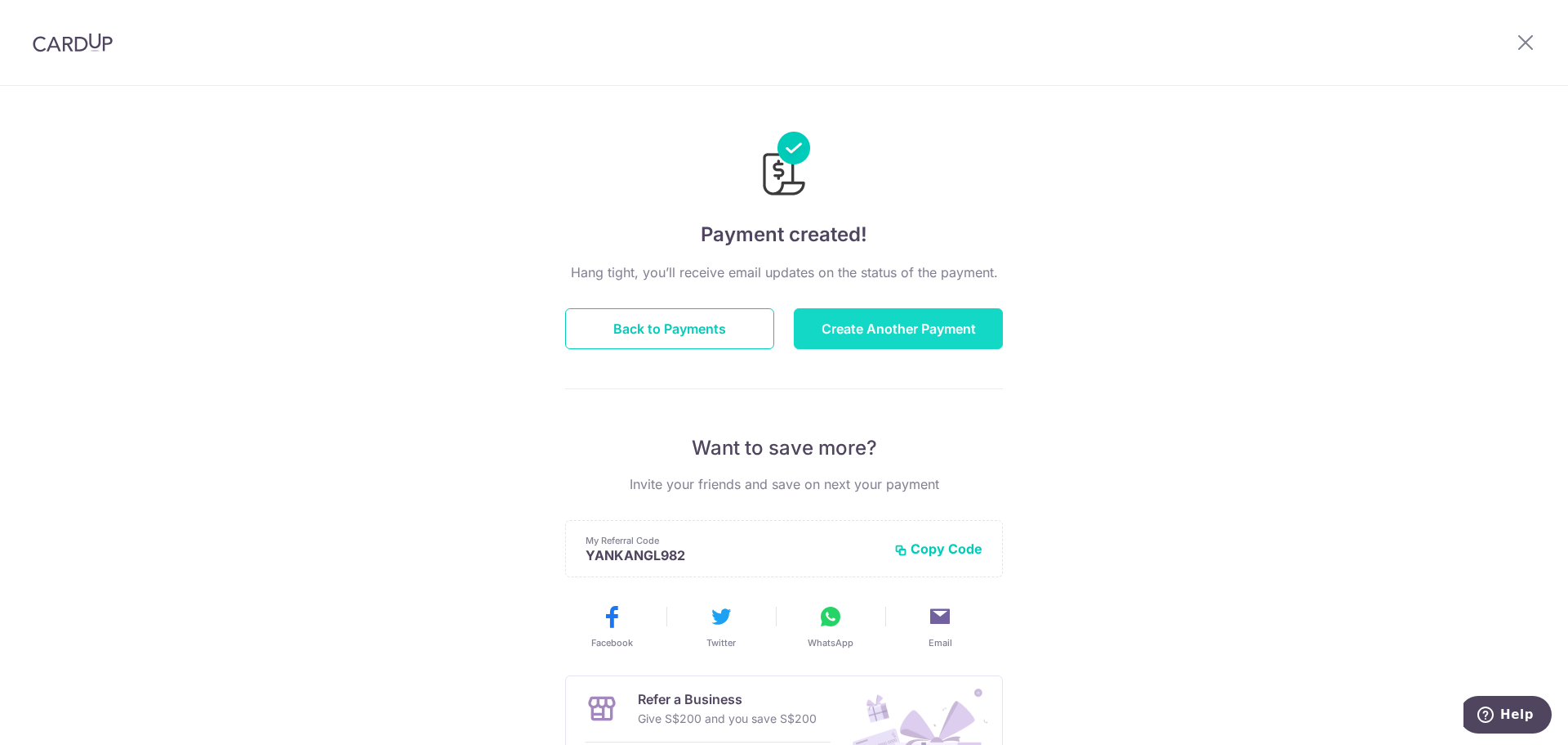
click at [880, 319] on button "Create Another Payment" at bounding box center [898, 328] width 209 height 41
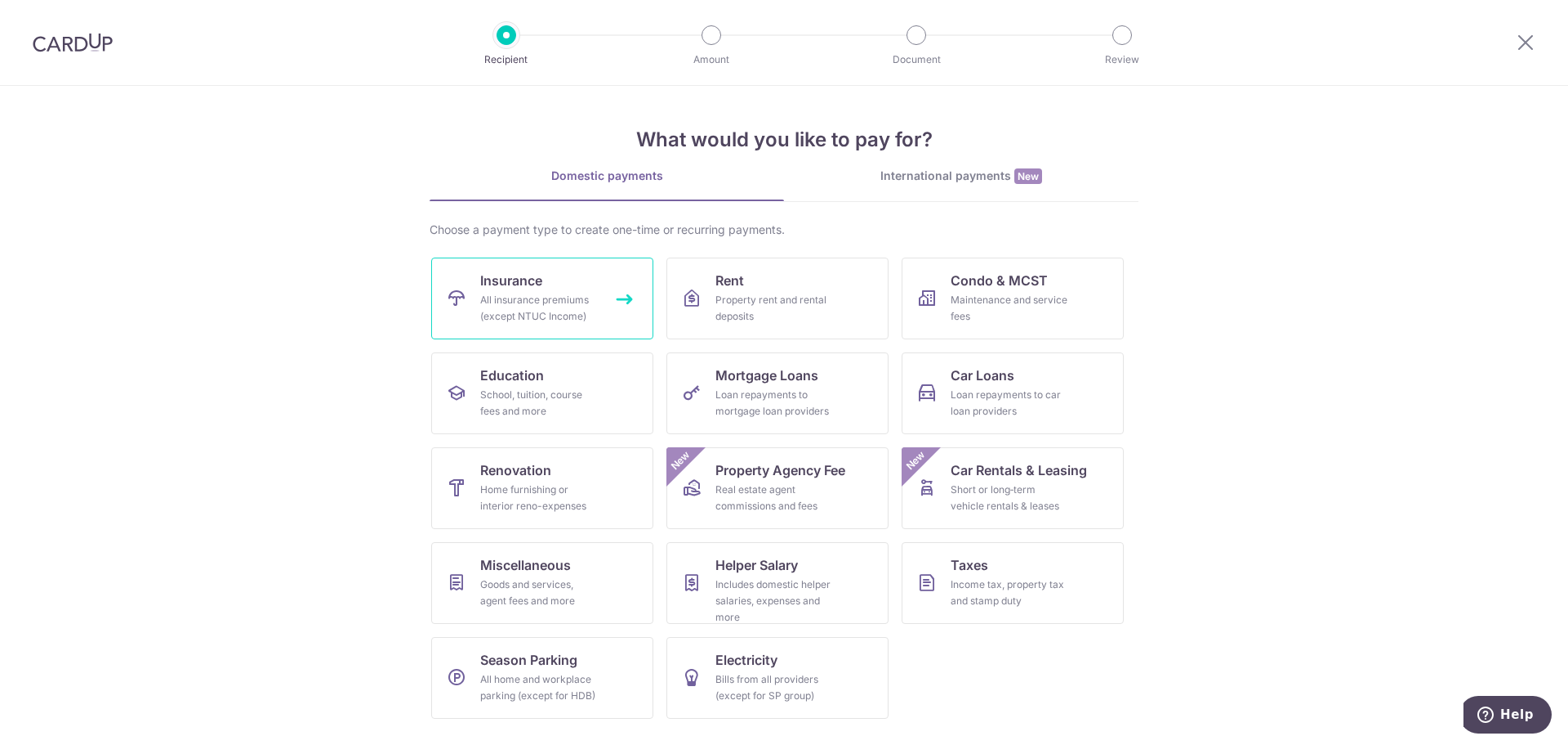
click at [540, 305] on div "All insurance premiums (except NTUC Income)" at bounding box center [539, 308] width 118 height 33
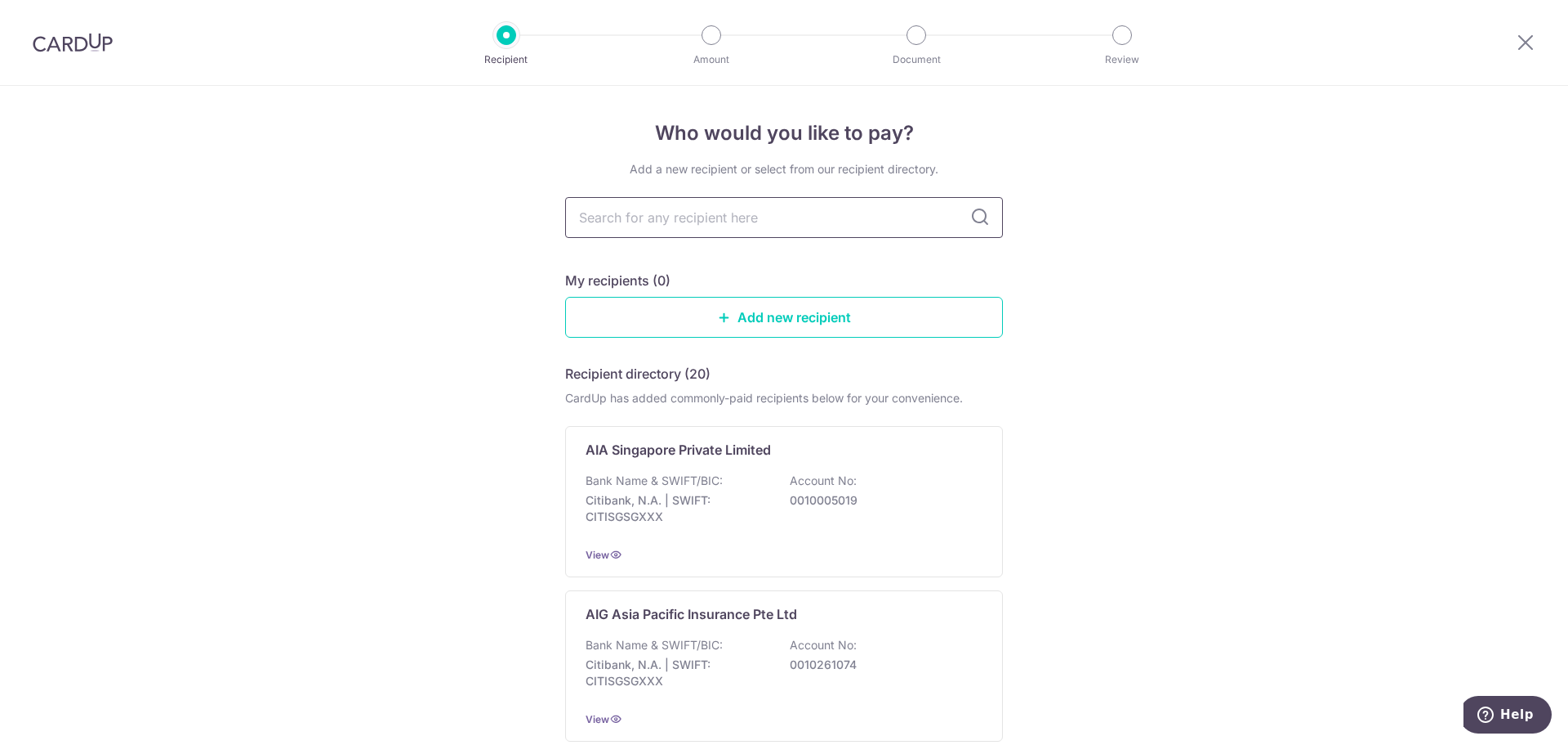
click at [660, 207] on input "text" at bounding box center [784, 217] width 438 height 41
type input "great eastern"
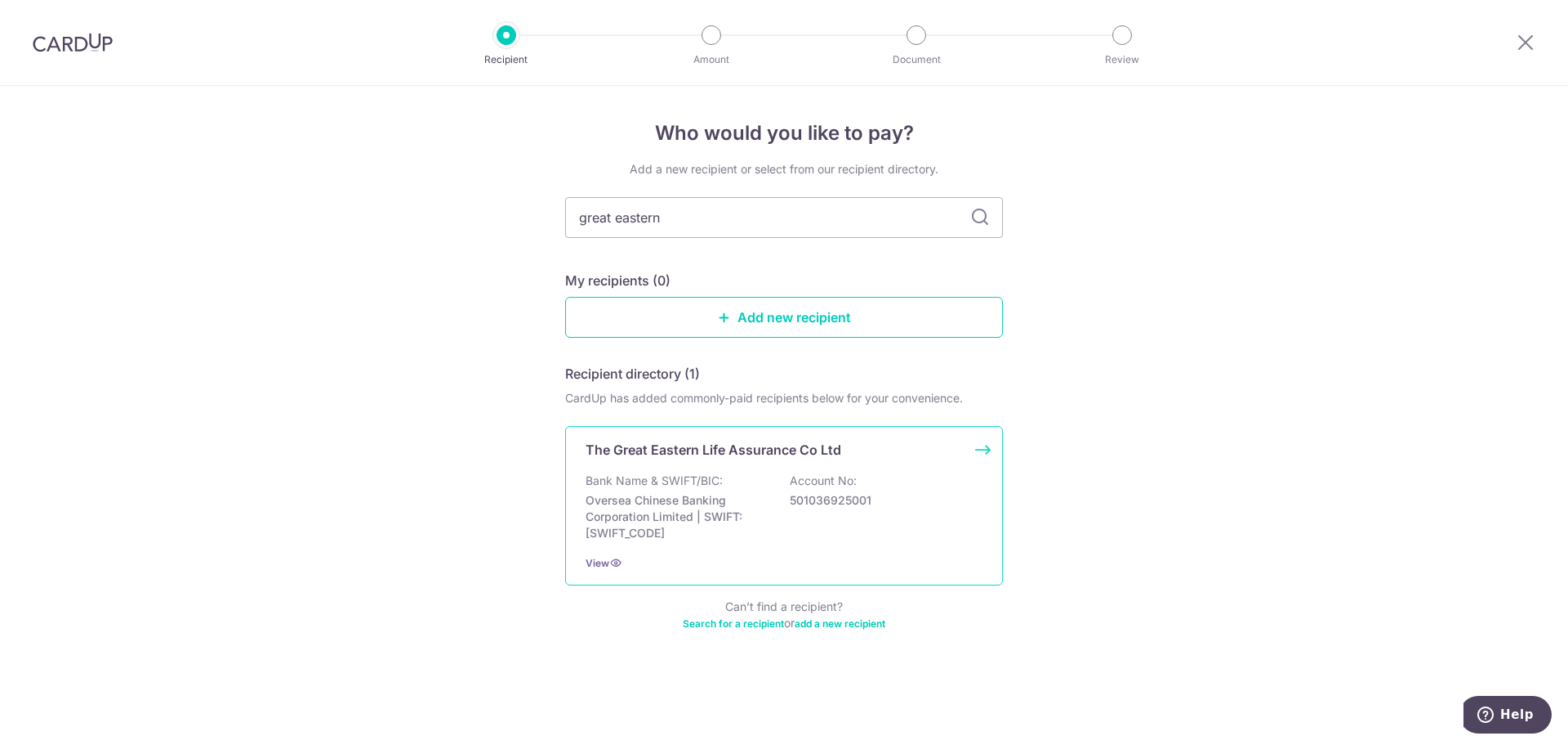
click at [980, 443] on div "The Great Eastern Life Assurance Co Ltd Bank Name & SWIFT/BIC: Oversea Chinese …" at bounding box center [784, 505] width 438 height 160
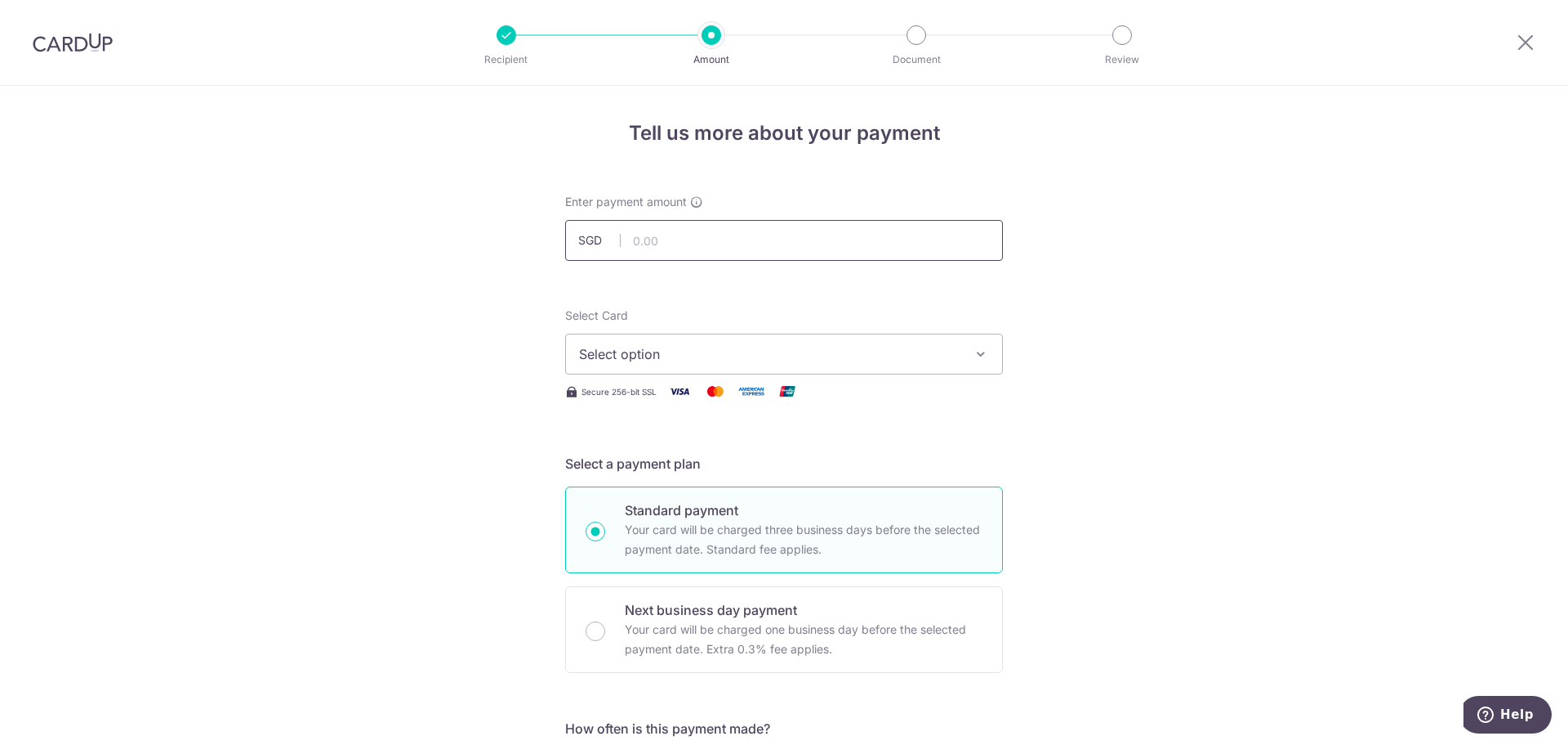
click at [772, 234] on input "text" at bounding box center [784, 240] width 438 height 41
type input "529.72"
click at [958, 372] on button "Select option" at bounding box center [784, 354] width 438 height 41
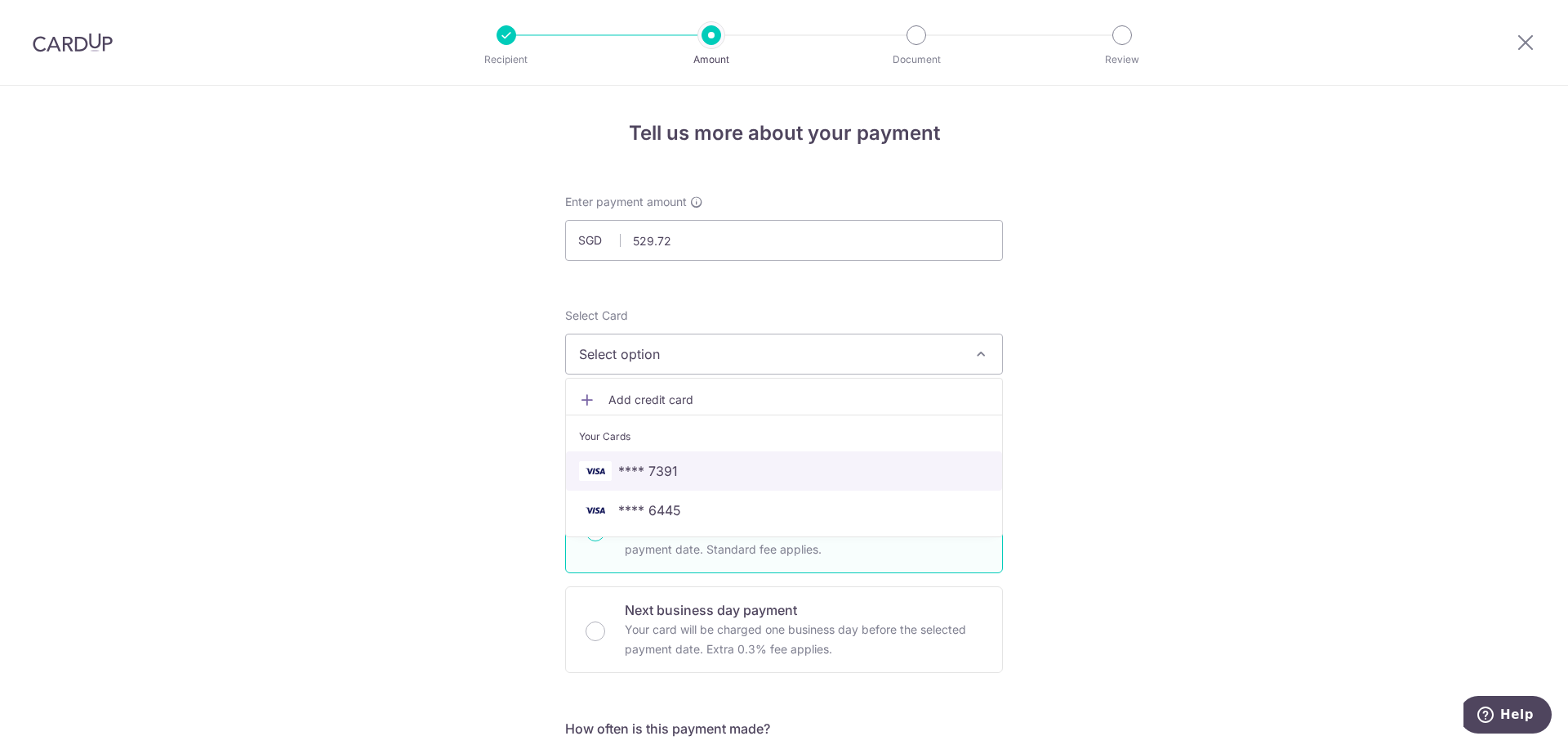
click at [676, 478] on span "**** 7391" at bounding box center [784, 470] width 410 height 19
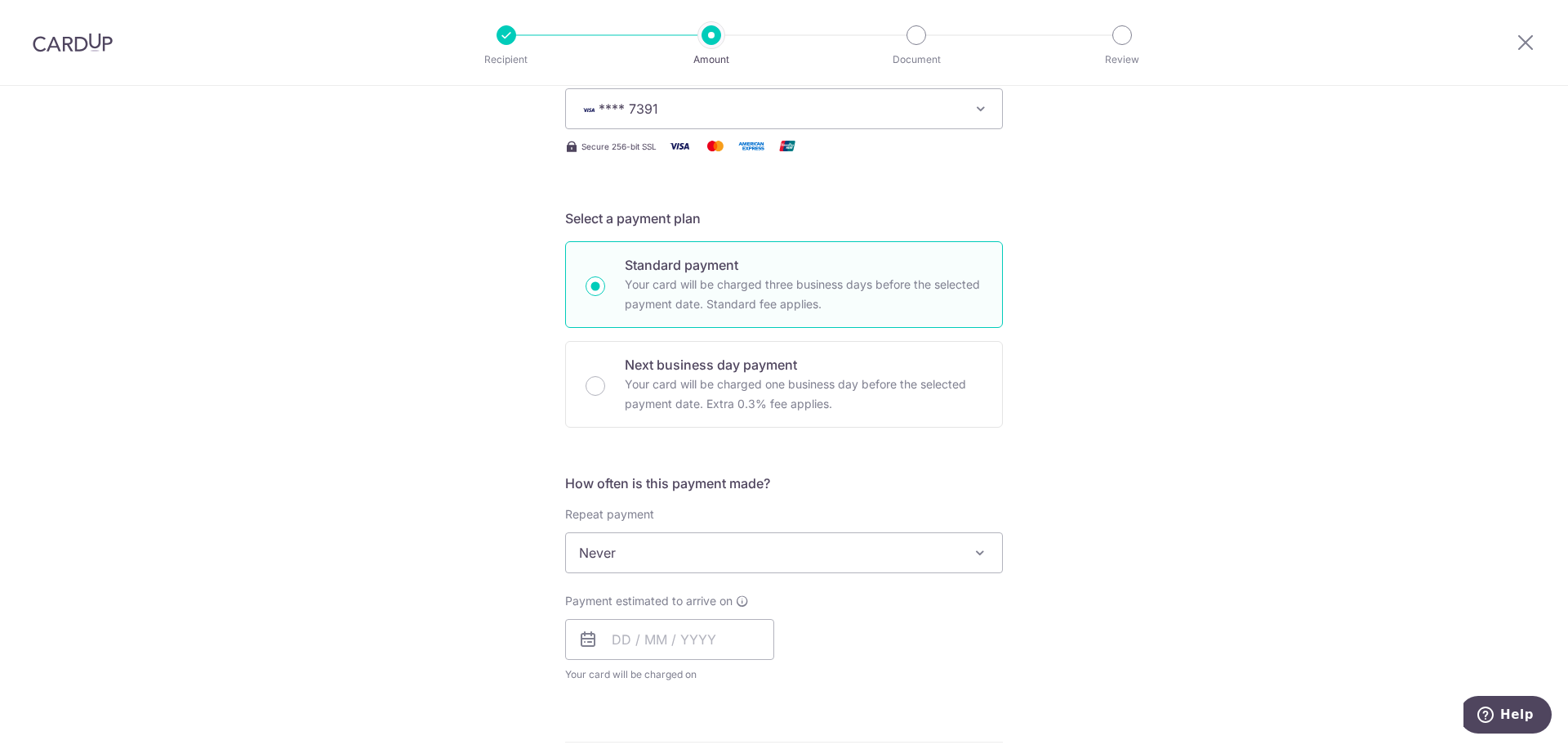
click at [438, 429] on div "Tell us more about your payment Enter payment amount SGD 529.72 529.72 Select C…" at bounding box center [784, 579] width 1568 height 1479
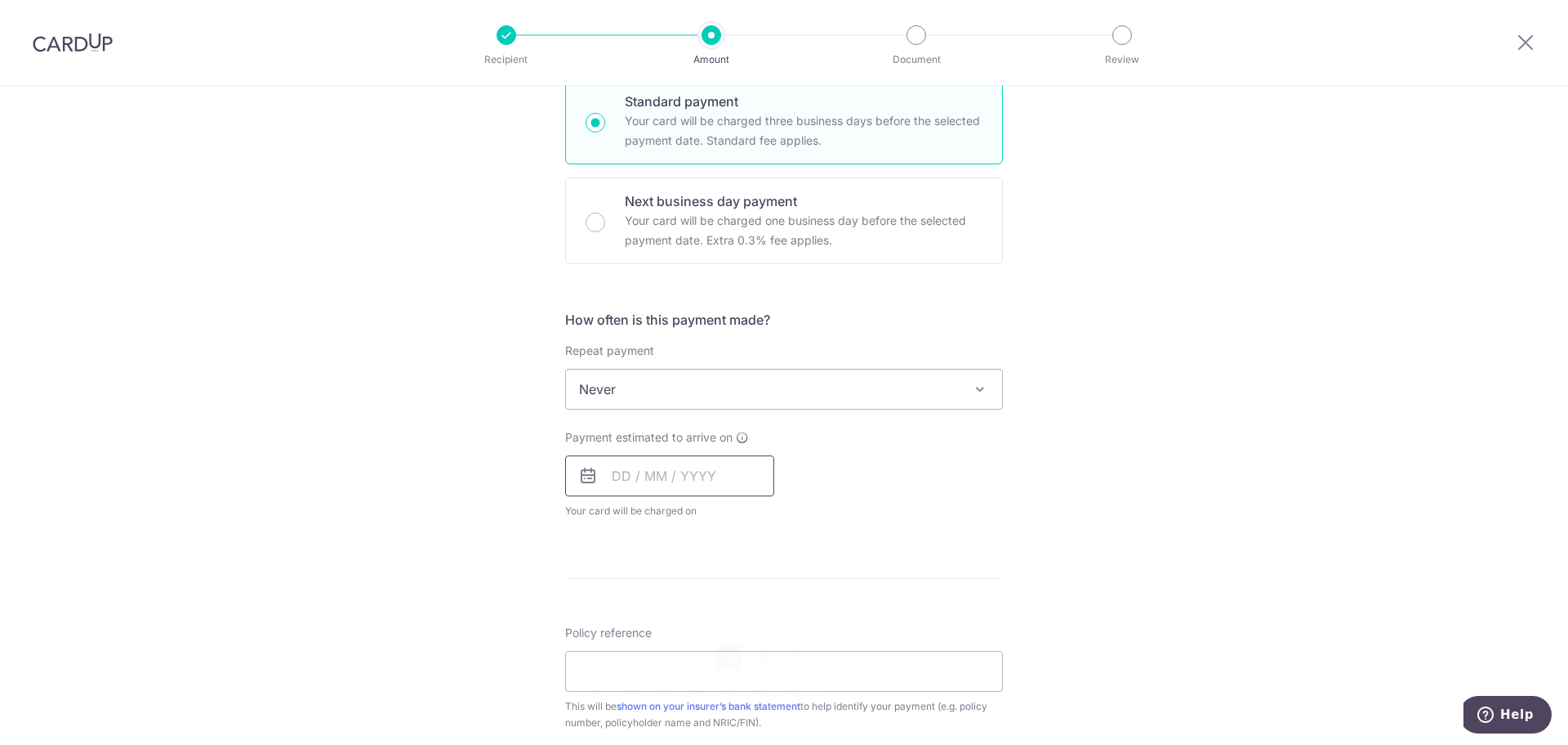
click at [634, 468] on input "text" at bounding box center [670, 475] width 209 height 41
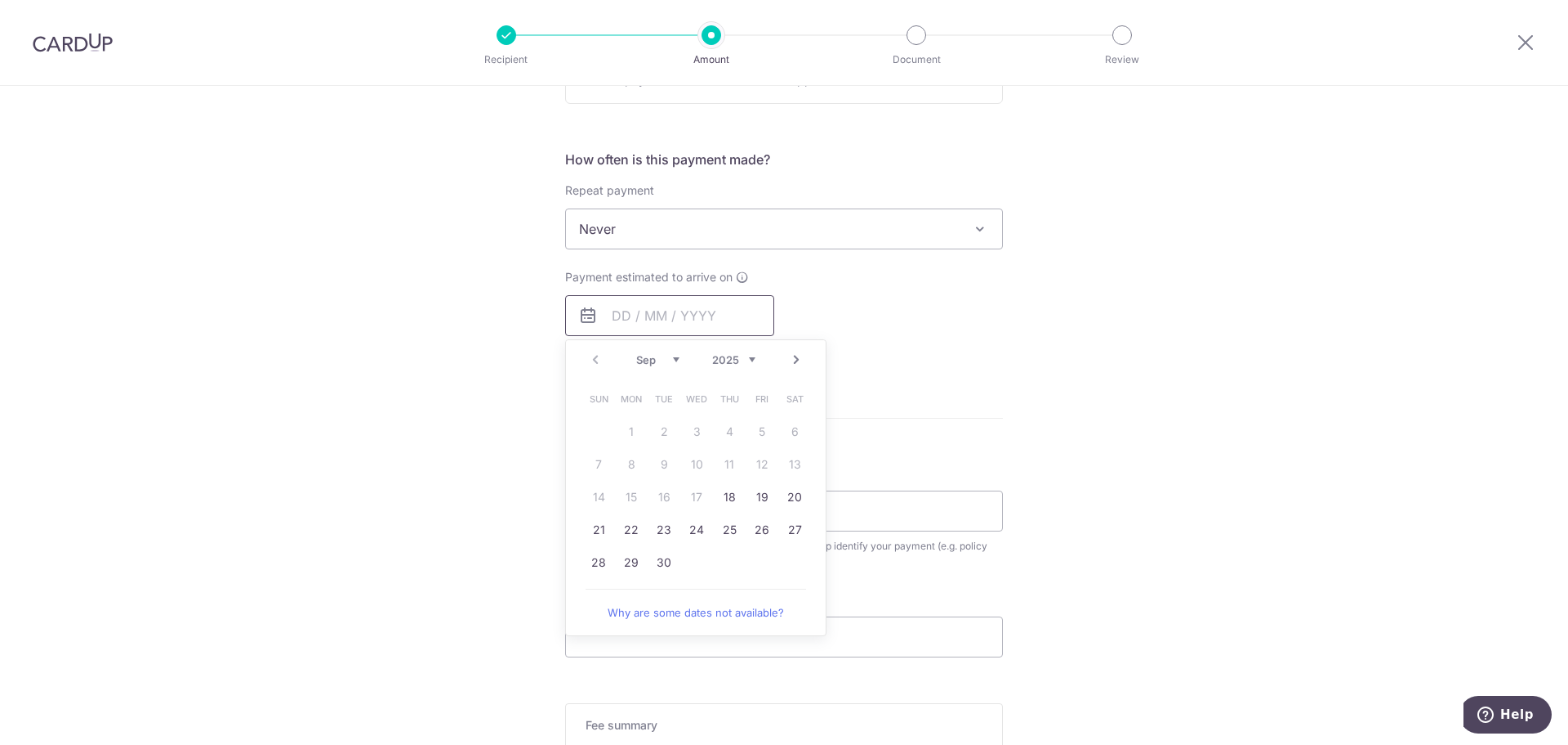
scroll to position [572, 0]
drag, startPoint x: 655, startPoint y: 522, endPoint x: 1025, endPoint y: 400, distance: 389.6
click at [655, 522] on link "23" at bounding box center [664, 526] width 26 height 26
type input "[DATE]"
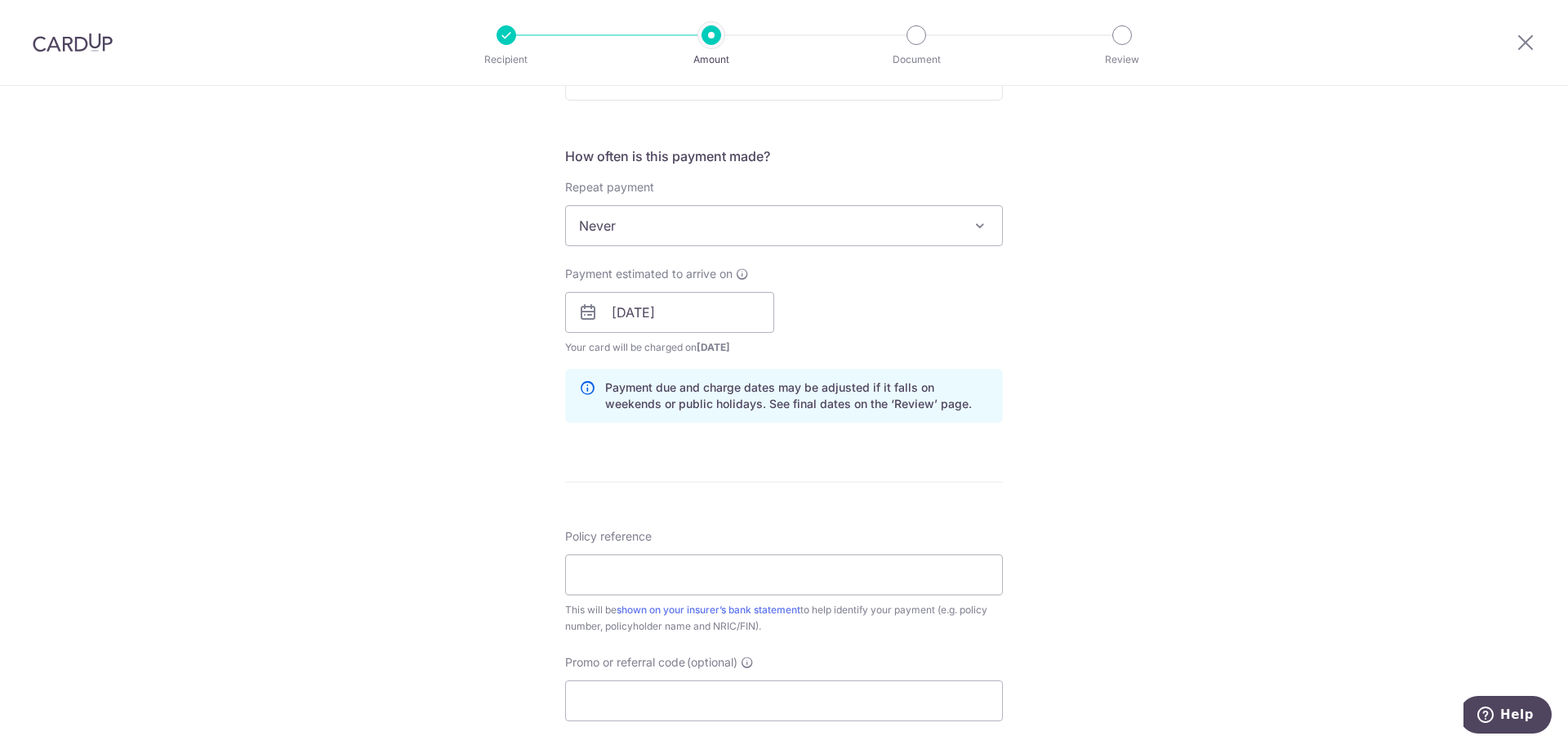
drag, startPoint x: 1210, startPoint y: 334, endPoint x: 1138, endPoint y: 351, distance: 74.0
click at [1210, 334] on div "Tell us more about your payment Enter payment amount SGD 529.72 529.72 Select C…" at bounding box center [784, 287] width 1568 height 1545
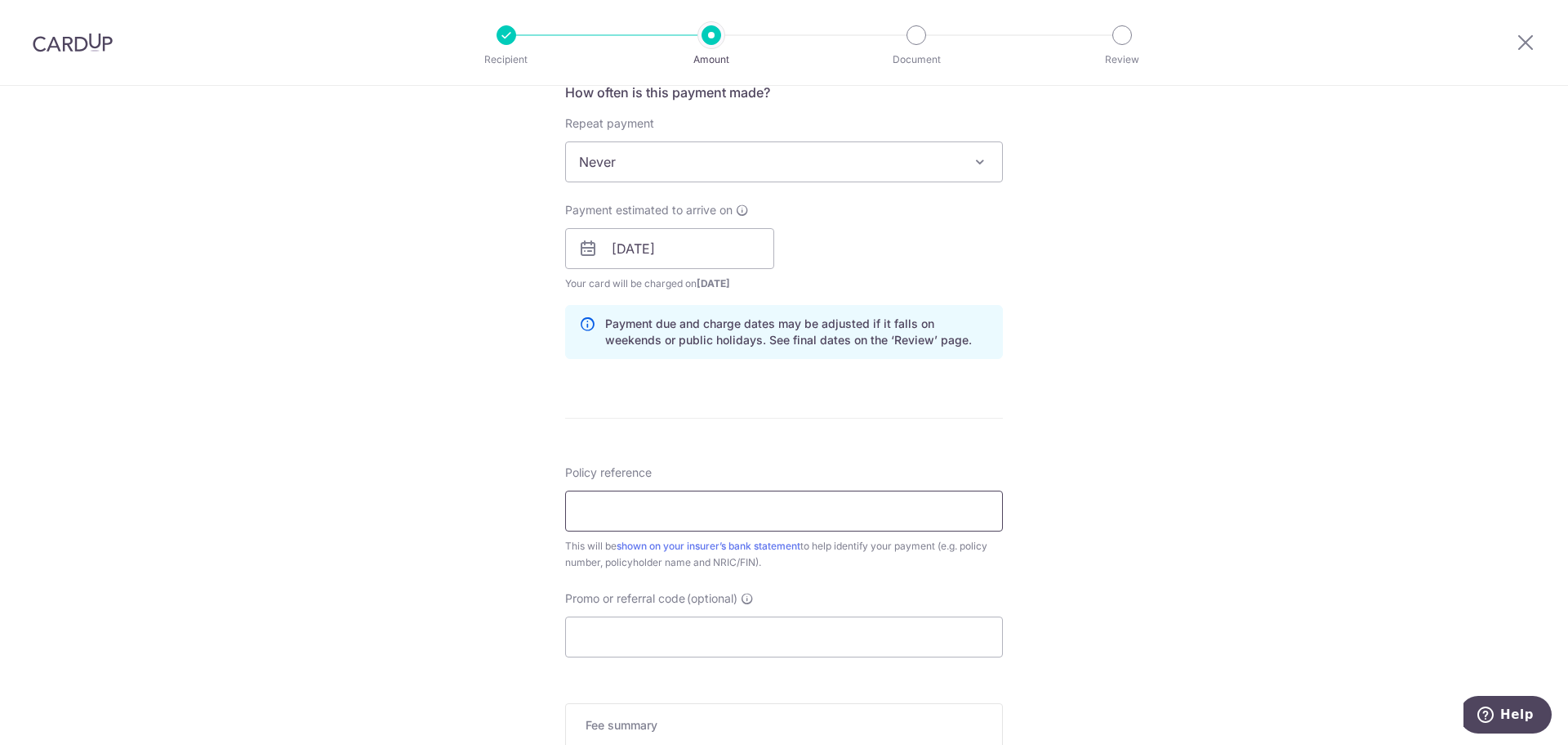
scroll to position [736, 0]
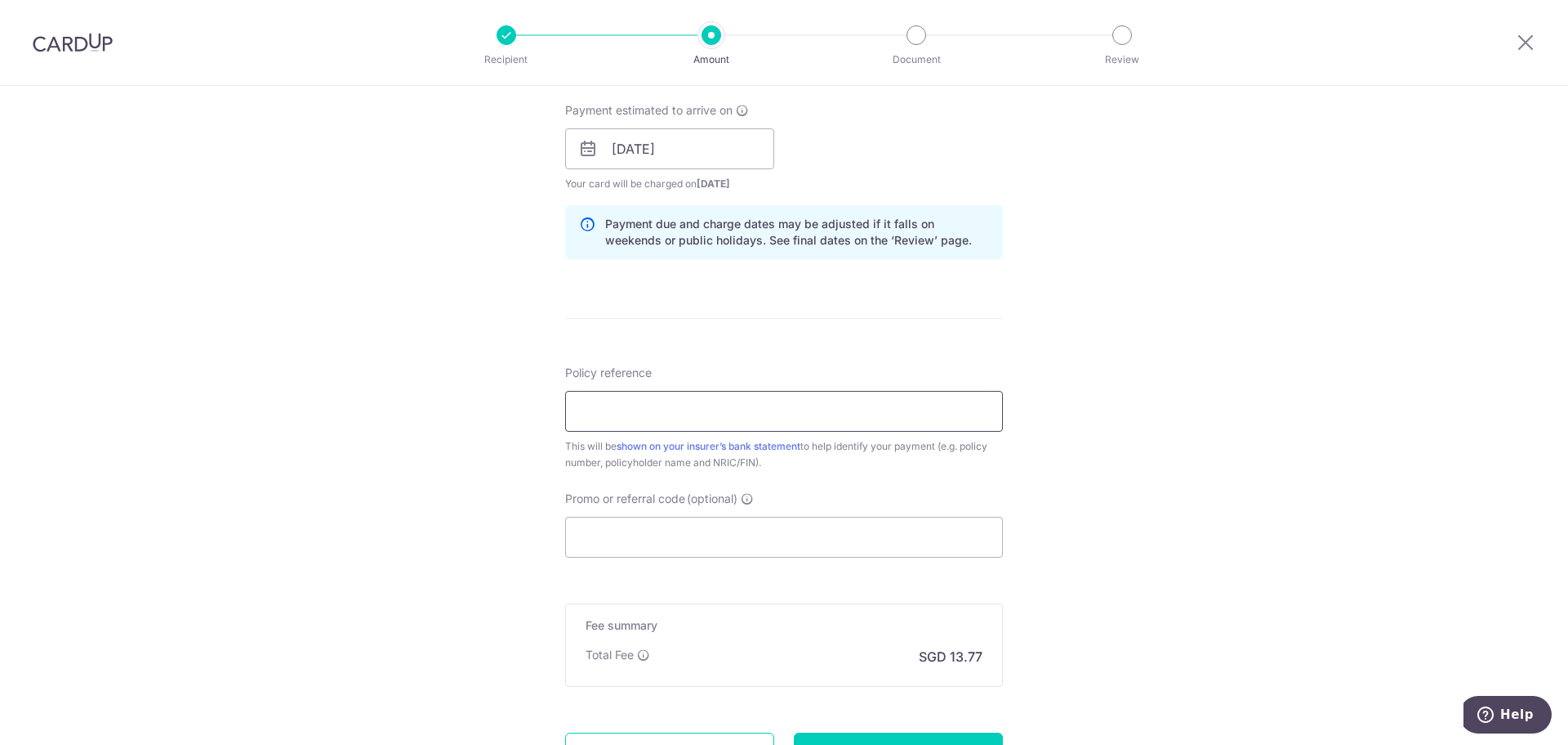
click at [787, 409] on input "Policy reference" at bounding box center [784, 411] width 438 height 41
type input "0241850053"
click at [462, 419] on div "Tell us more about your payment Enter payment amount SGD 529.72 529.72 Select C…" at bounding box center [784, 123] width 1568 height 1545
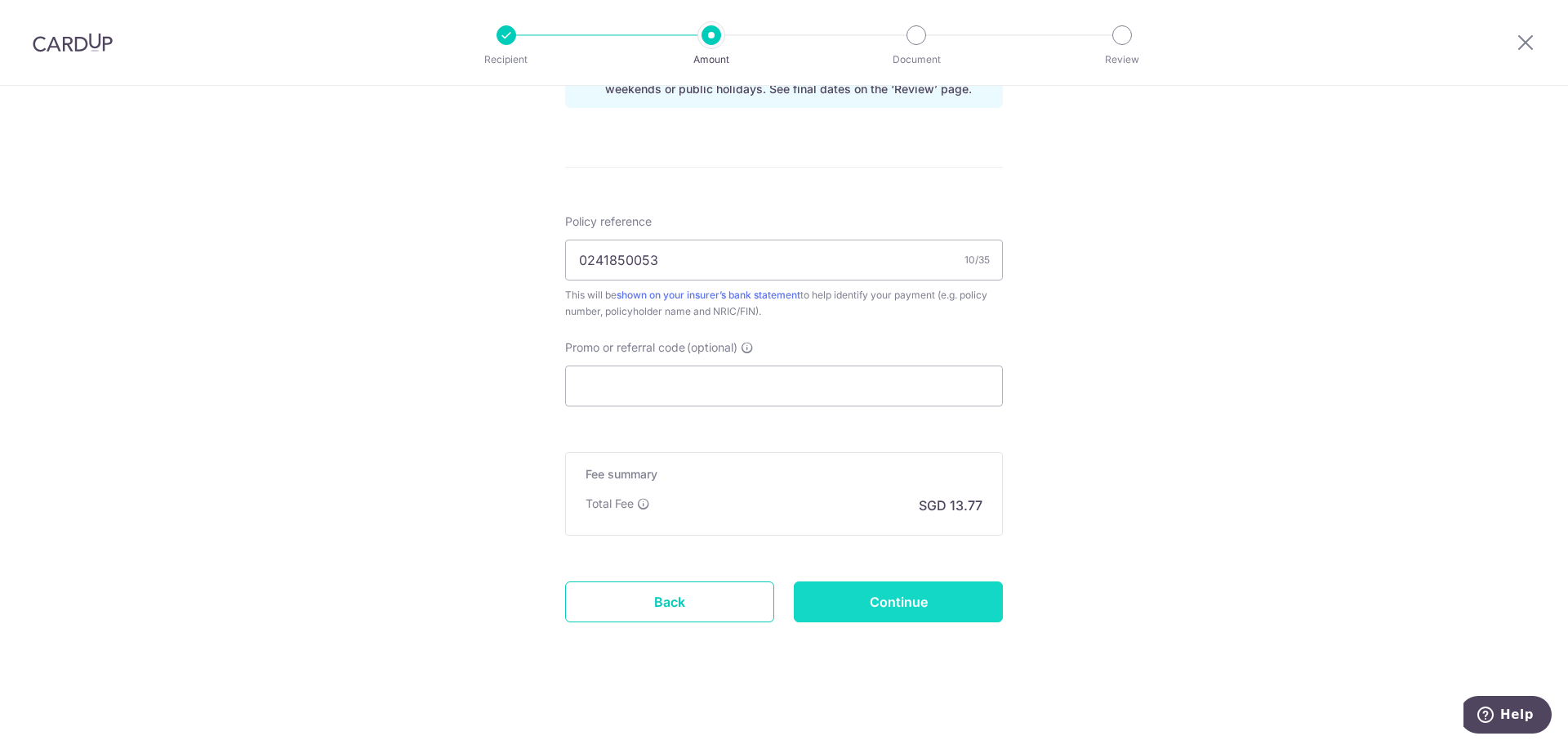
click at [893, 595] on input "Continue" at bounding box center [898, 601] width 209 height 41
type input "Create Schedule"
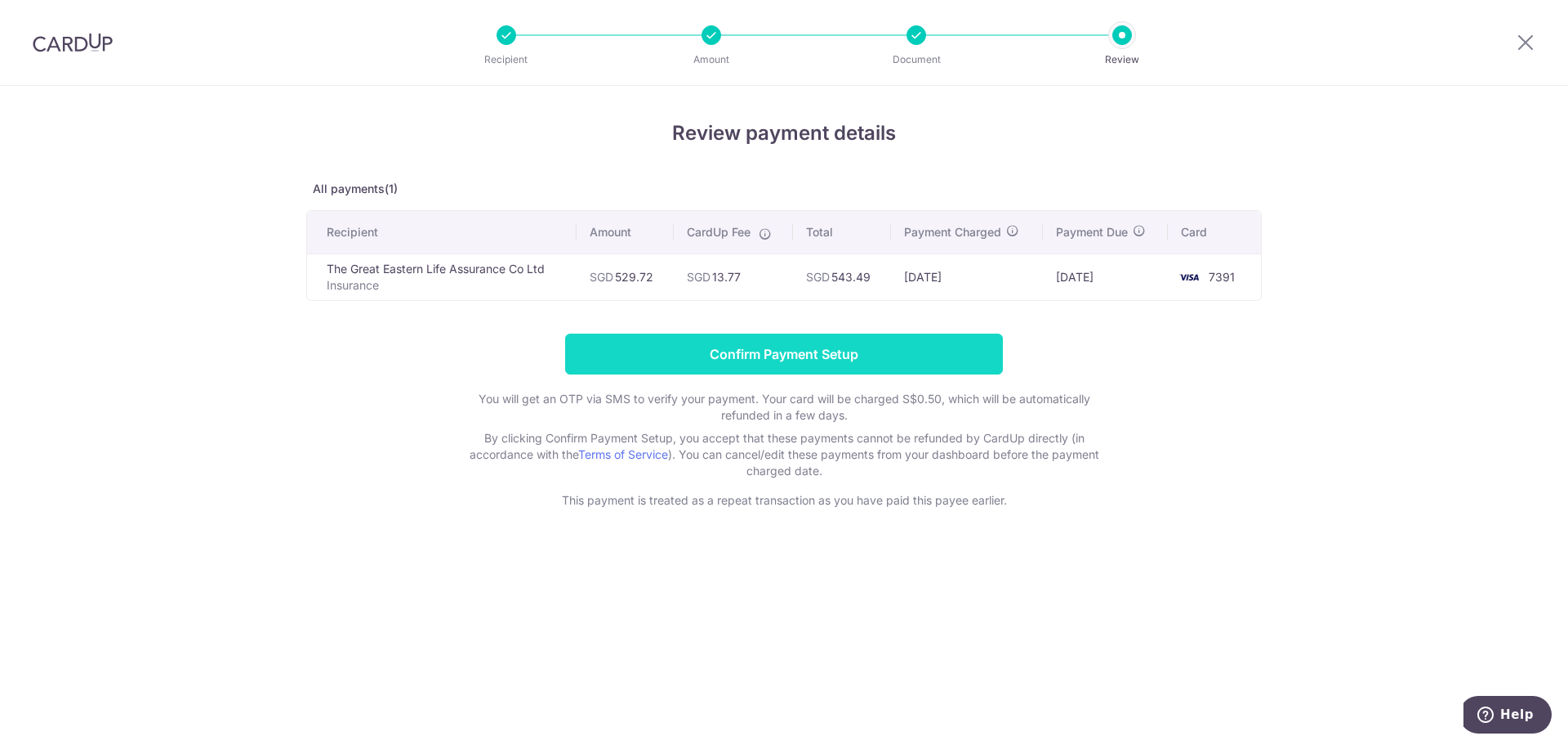
click at [957, 364] on input "Confirm Payment Setup" at bounding box center [784, 354] width 438 height 41
